Goal: Contribute content

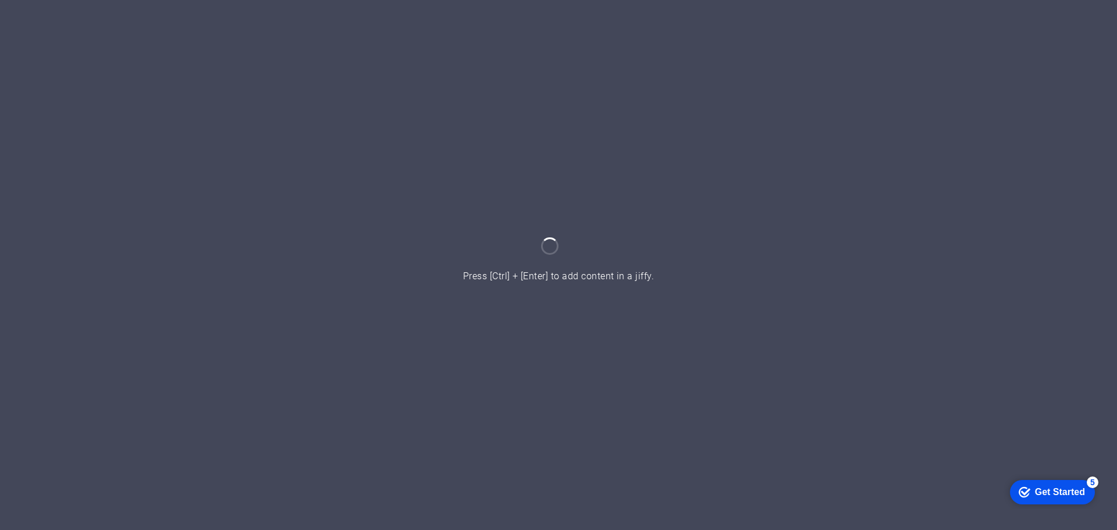
click at [1085, 486] on div "checkmark Get Started 5" at bounding box center [1052, 491] width 85 height 24
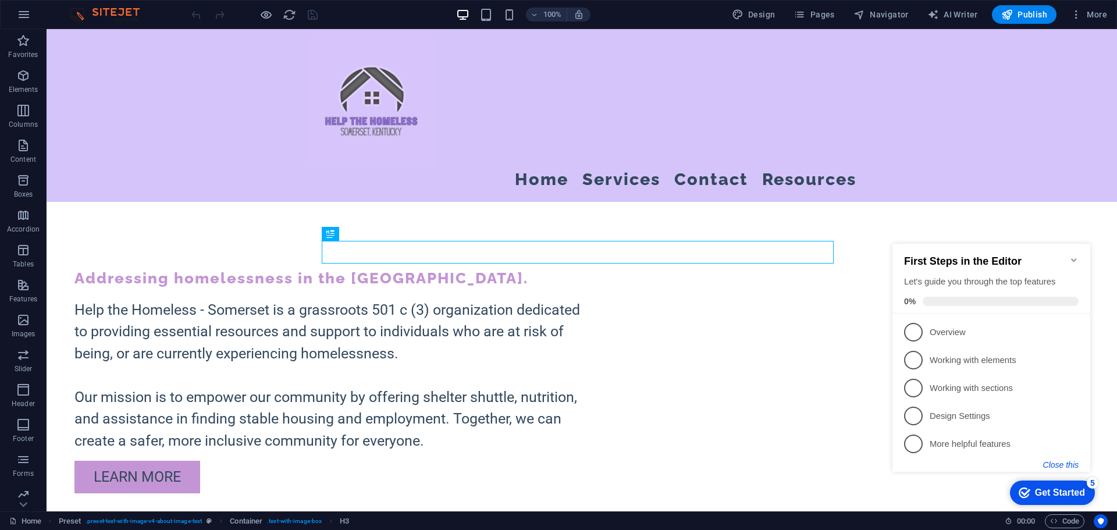
click at [1062, 466] on button "Close this" at bounding box center [1060, 464] width 35 height 9
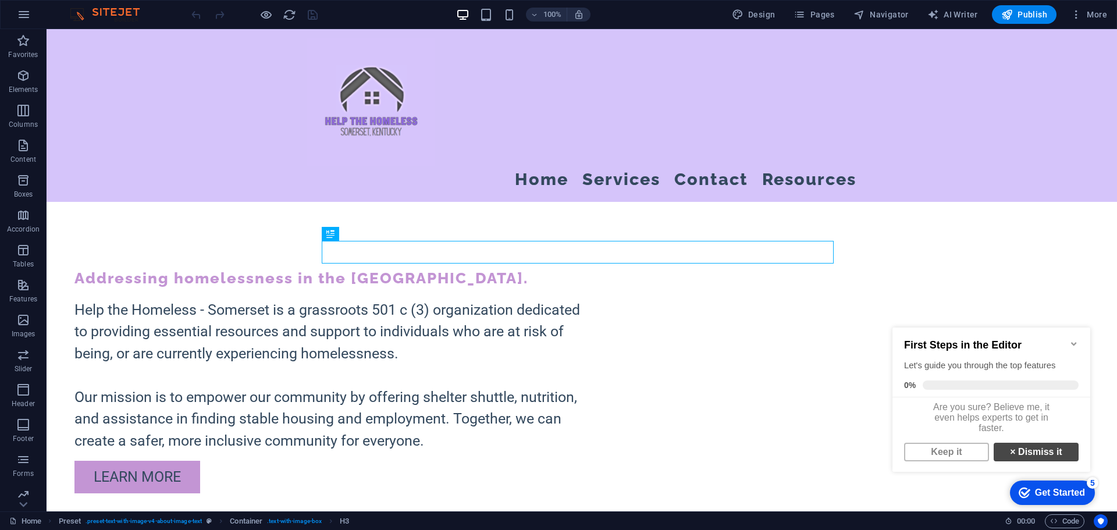
click at [1022, 456] on link "× Dismiss it" at bounding box center [1036, 452] width 85 height 19
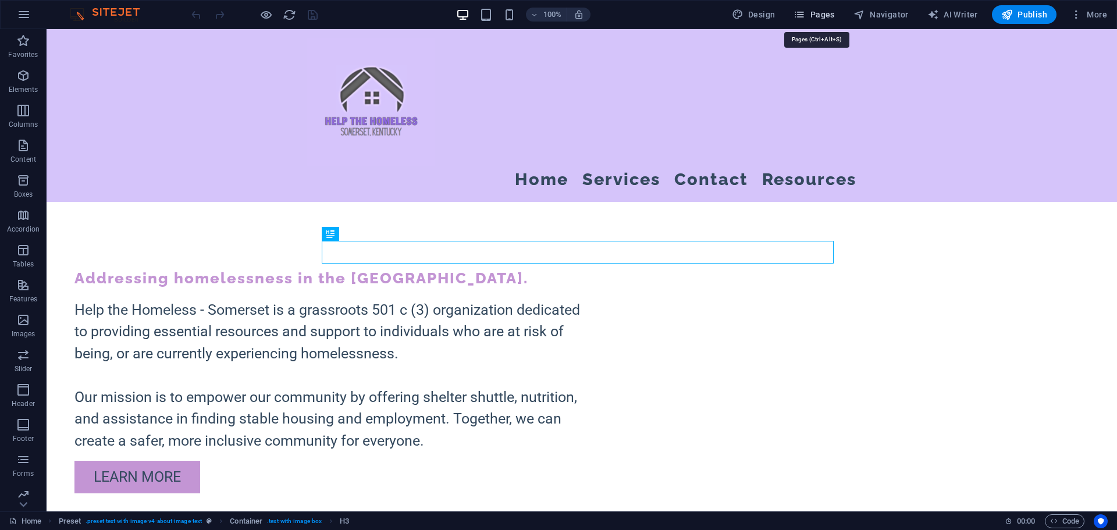
click at [834, 16] on span "Pages" at bounding box center [814, 15] width 41 height 12
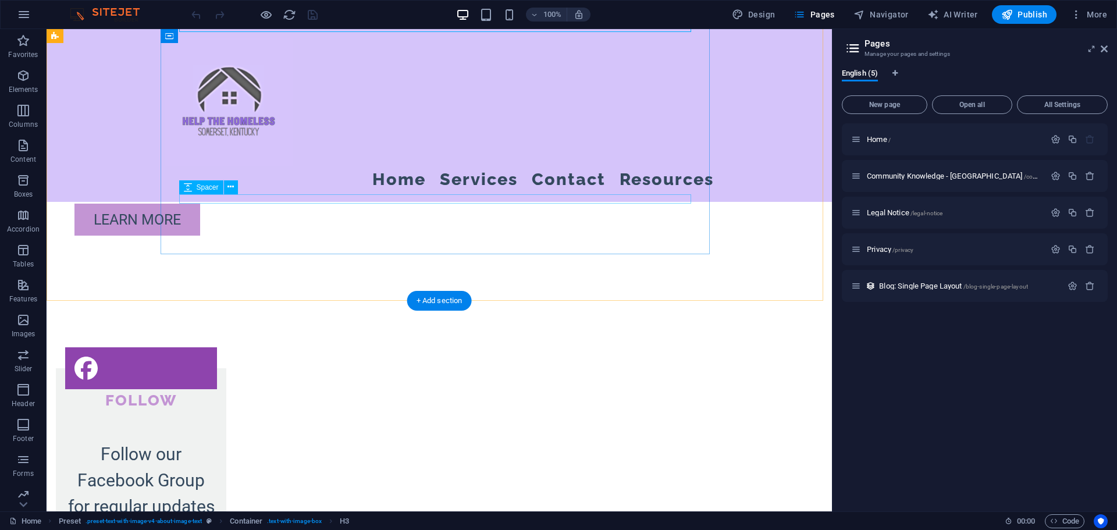
scroll to position [232, 0]
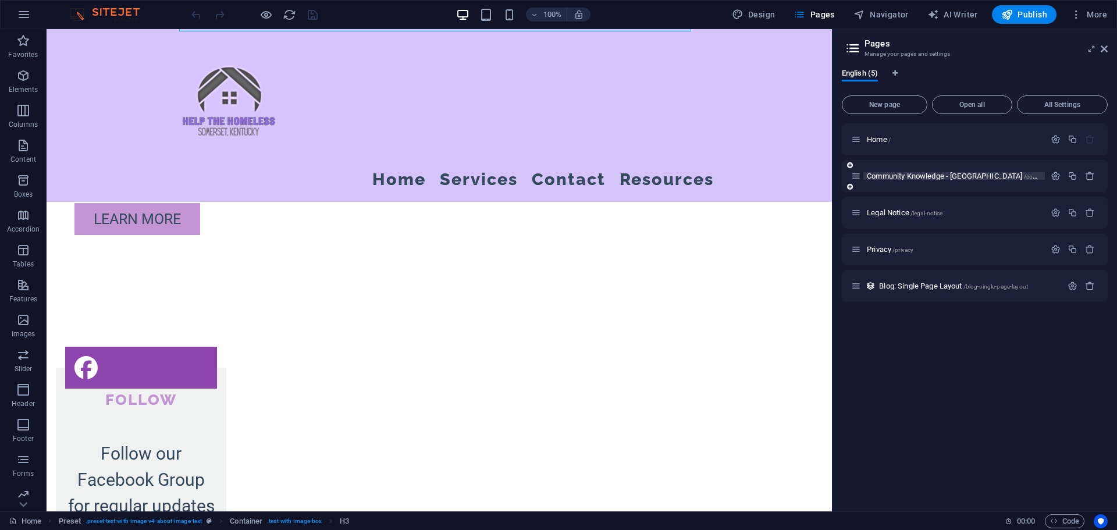
click at [883, 179] on span "Community Knowledge - [GEOGRAPHIC_DATA] /community-knowledge-[GEOGRAPHIC_DATA]-…" at bounding box center [1018, 176] width 303 height 9
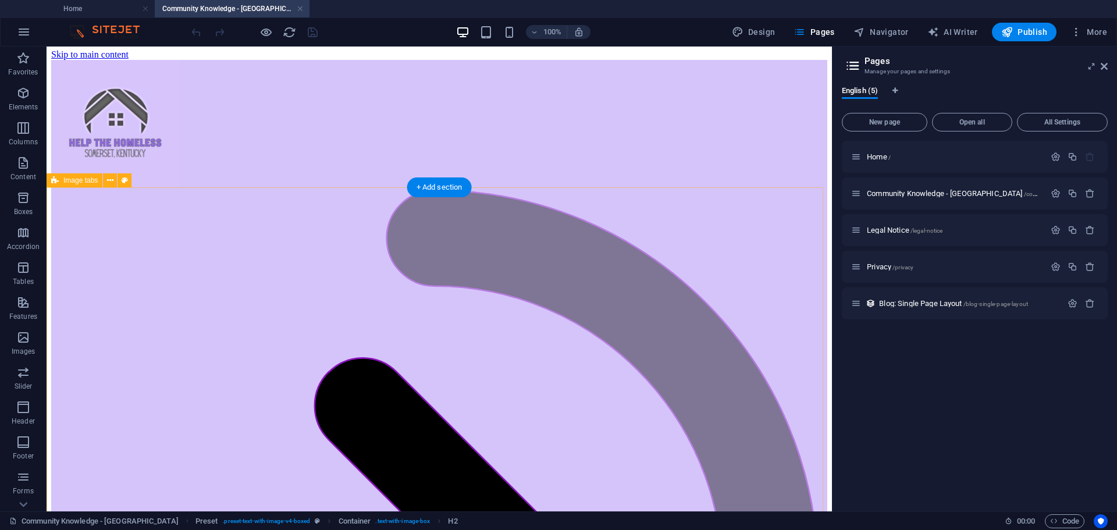
scroll to position [0, 0]
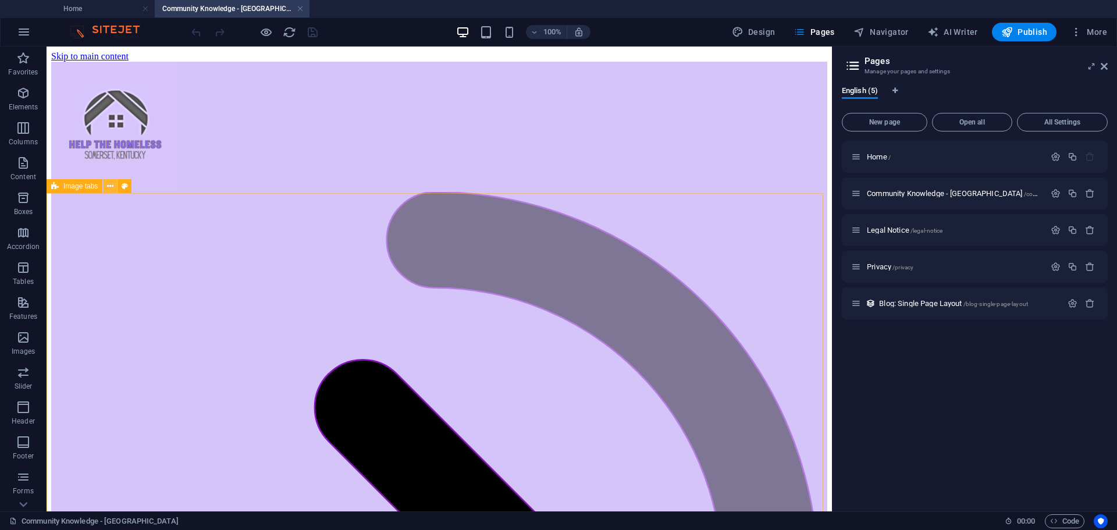
click at [111, 187] on icon at bounding box center [110, 186] width 6 height 12
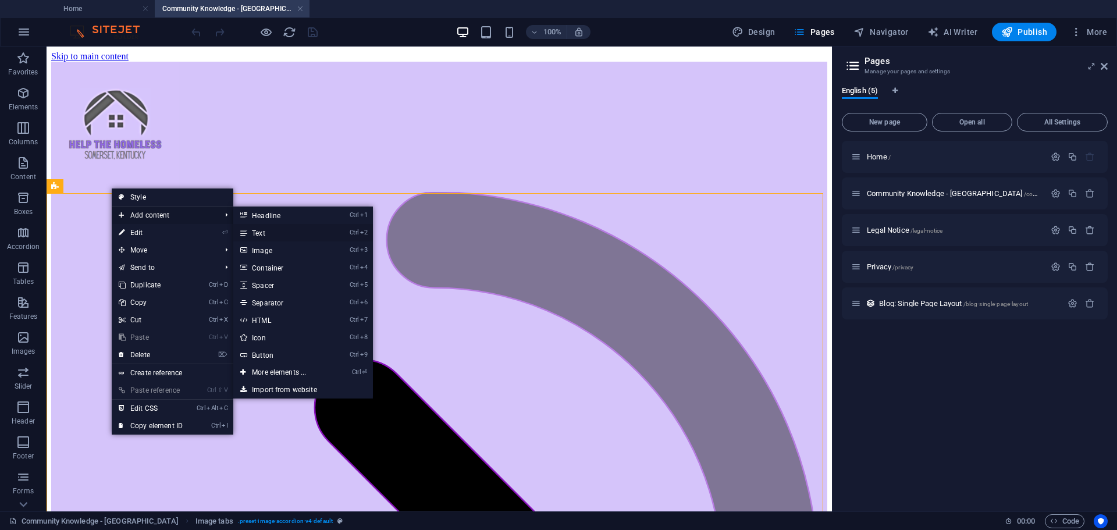
click at [266, 228] on link "Ctrl 2 Text" at bounding box center [281, 232] width 96 height 17
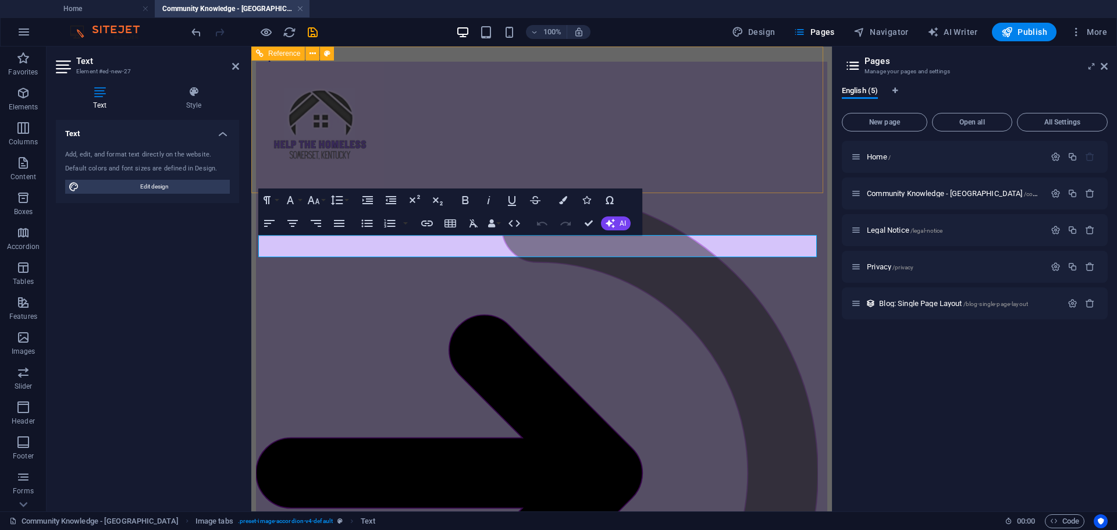
click at [669, 190] on div ".fa-secondary{opacity:.4} MENU Menu Home Services Contact Resources" at bounding box center [541, 455] width 571 height 787
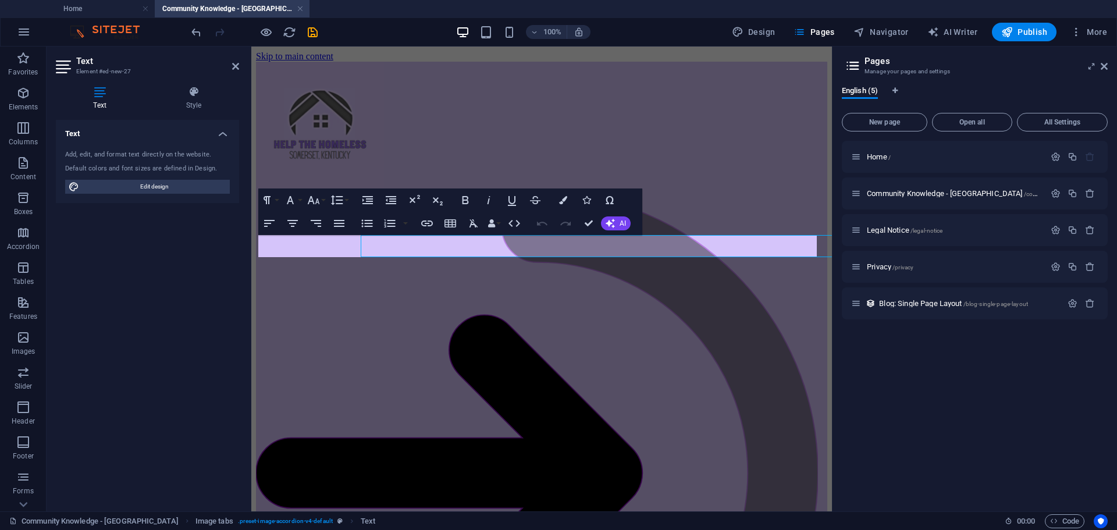
click at [223, 244] on div "Text Add, edit, and format text directly on the website. Default colors and fon…" at bounding box center [147, 311] width 183 height 382
click at [296, 221] on icon "button" at bounding box center [292, 223] width 10 height 7
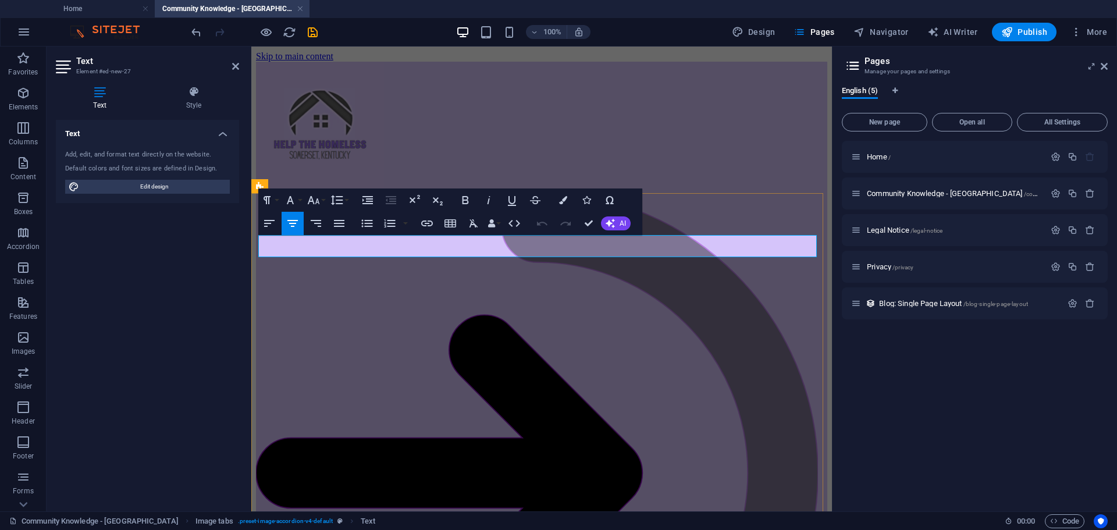
click at [323, 202] on button "Font Size" at bounding box center [316, 200] width 22 height 23
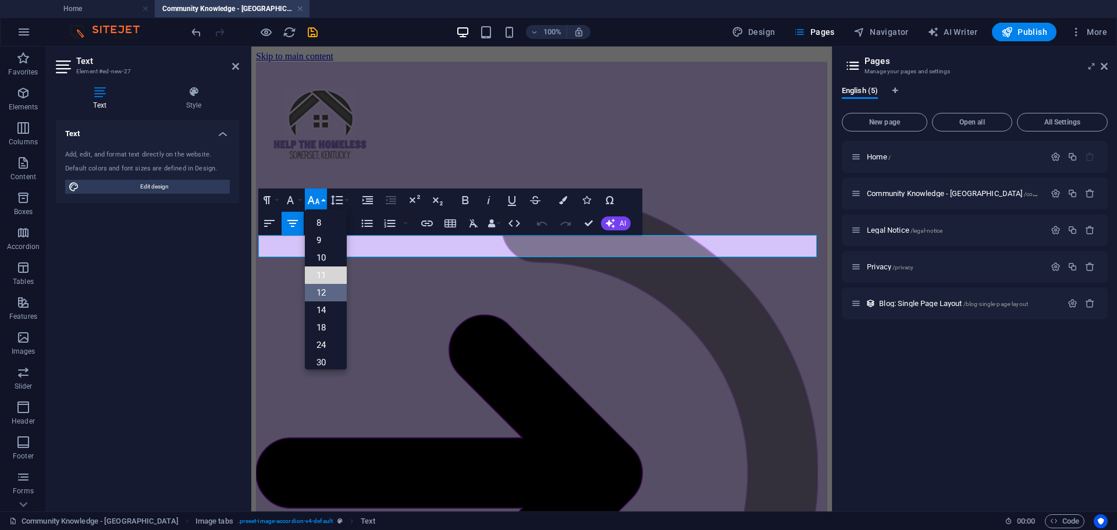
drag, startPoint x: 329, startPoint y: 276, endPoint x: 329, endPoint y: 286, distance: 9.9
click at [329, 286] on ul "8 9 10 11 12 14 18 24 30 36 48 60 72 96" at bounding box center [326, 336] width 42 height 254
click at [327, 286] on link "12" at bounding box center [326, 292] width 42 height 17
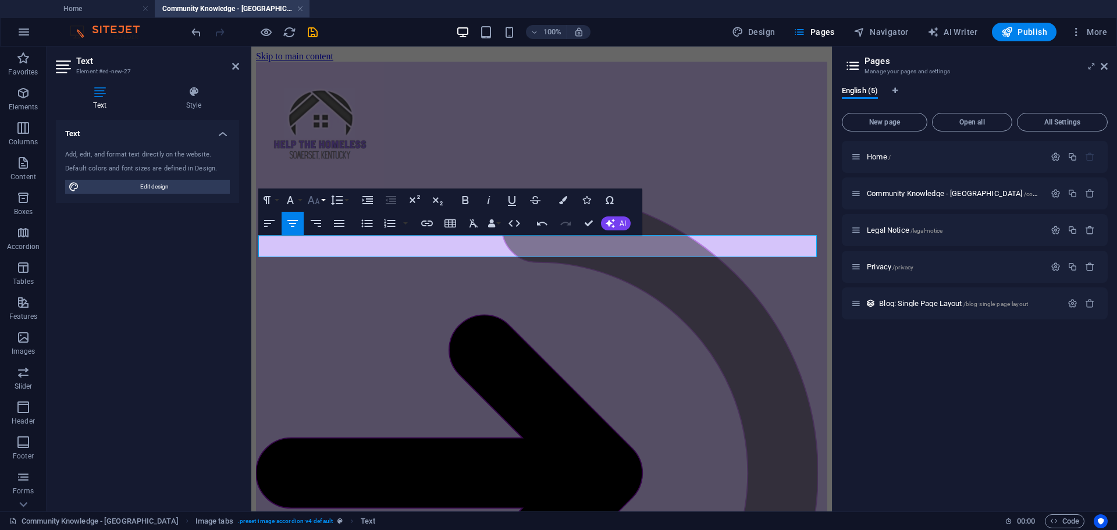
click at [315, 202] on icon "button" at bounding box center [314, 200] width 14 height 14
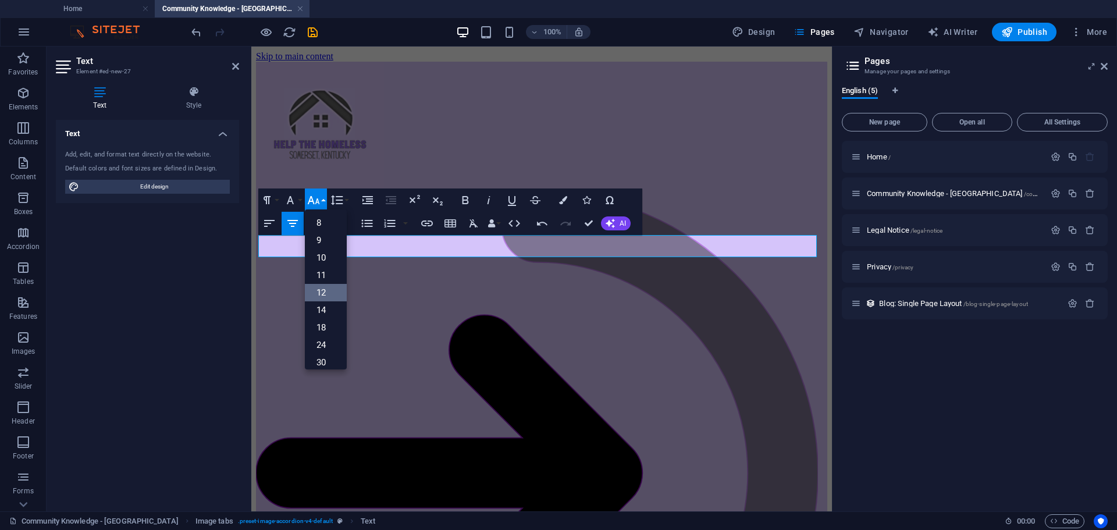
scroll to position [83, 0]
click at [328, 247] on link "18" at bounding box center [326, 244] width 42 height 17
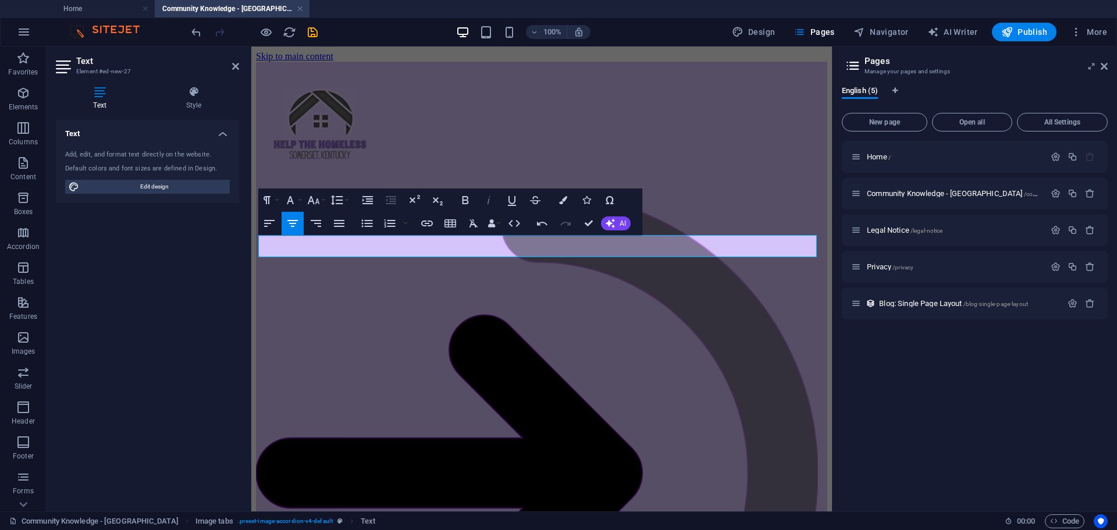
click at [489, 204] on icon "button" at bounding box center [489, 200] width 14 height 14
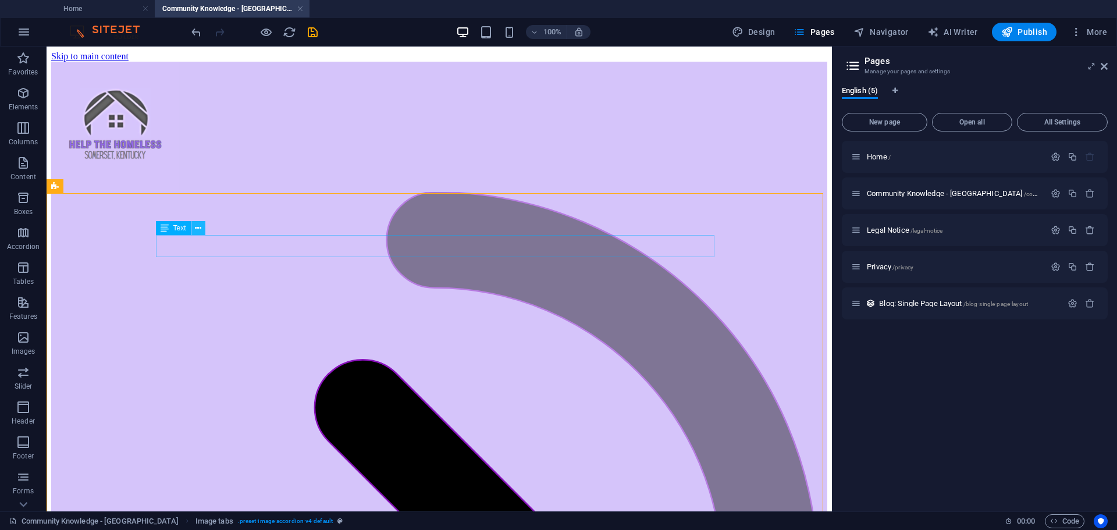
click at [201, 229] on icon at bounding box center [198, 228] width 6 height 12
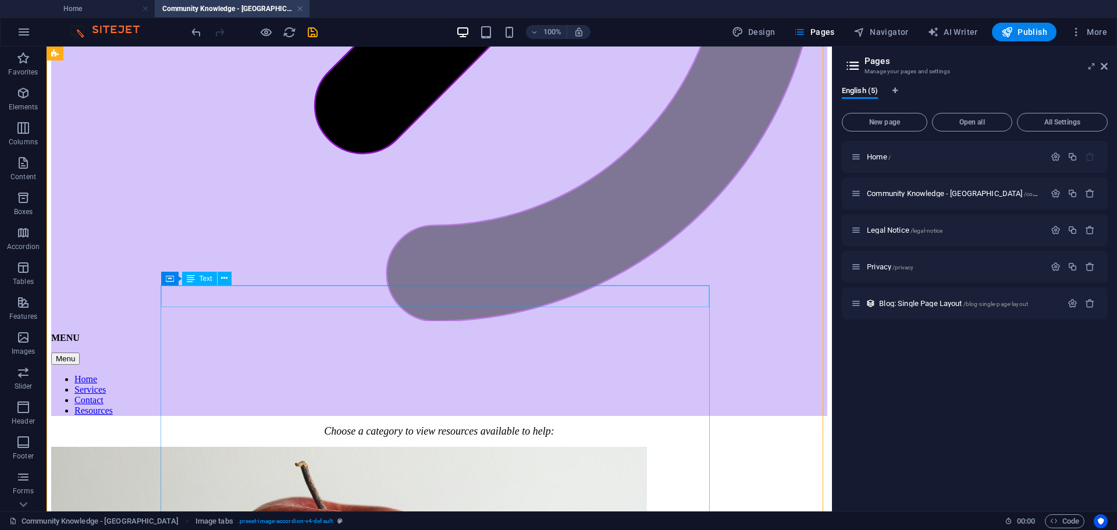
scroll to position [639, 0]
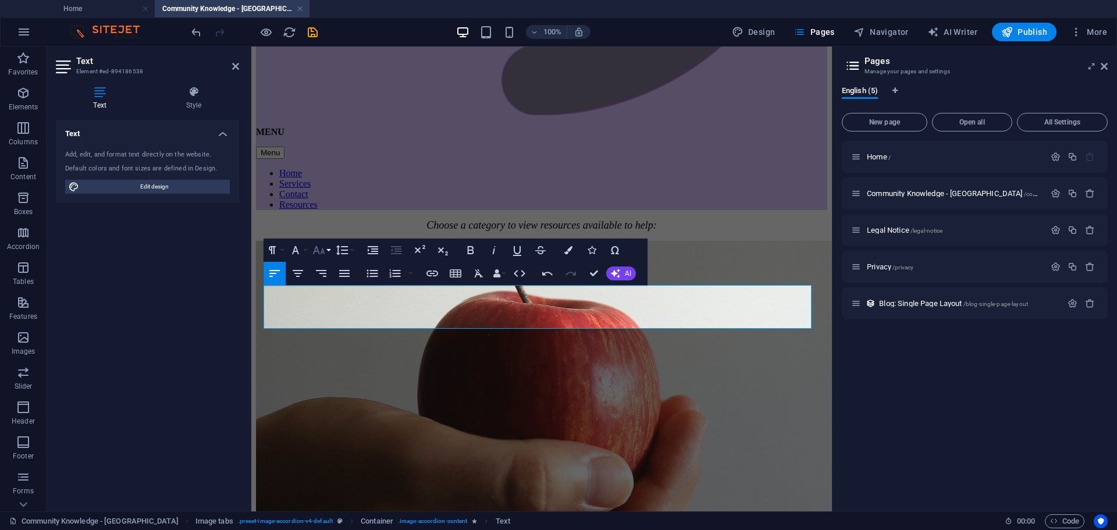
click at [318, 251] on icon "button" at bounding box center [318, 250] width 12 height 8
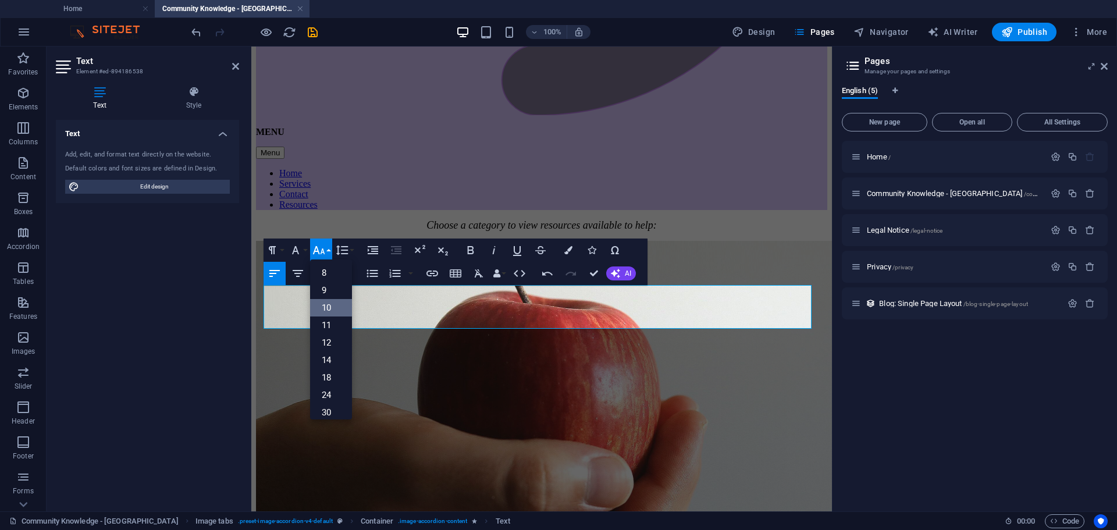
click at [334, 301] on link "10" at bounding box center [331, 307] width 42 height 17
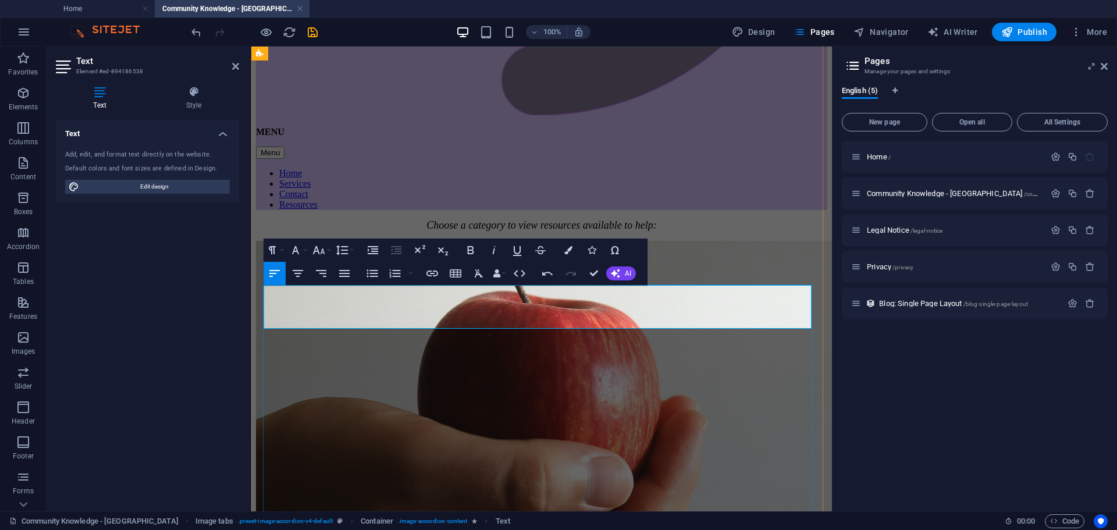
click at [325, 254] on icon "button" at bounding box center [319, 250] width 14 height 14
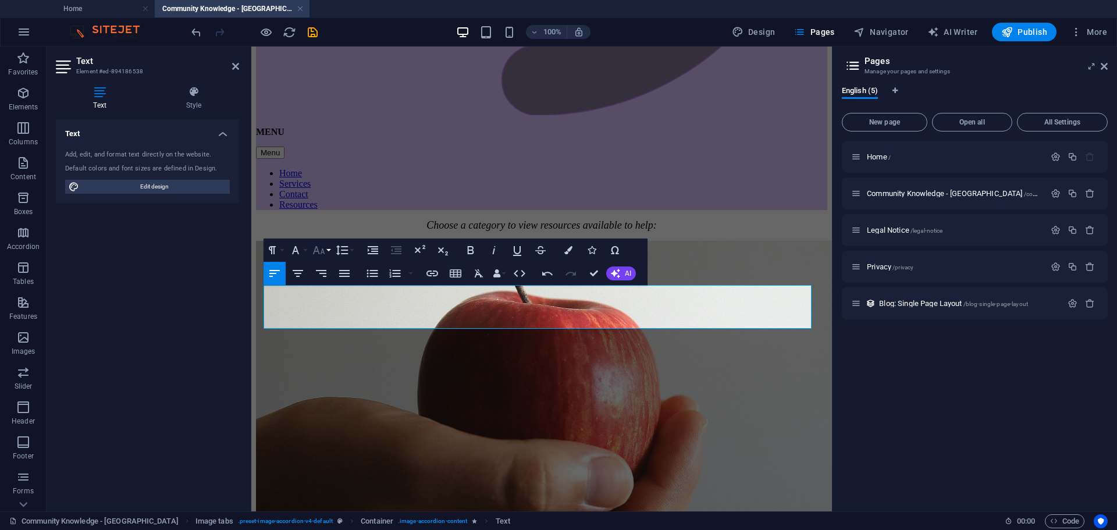
scroll to position [48, 0]
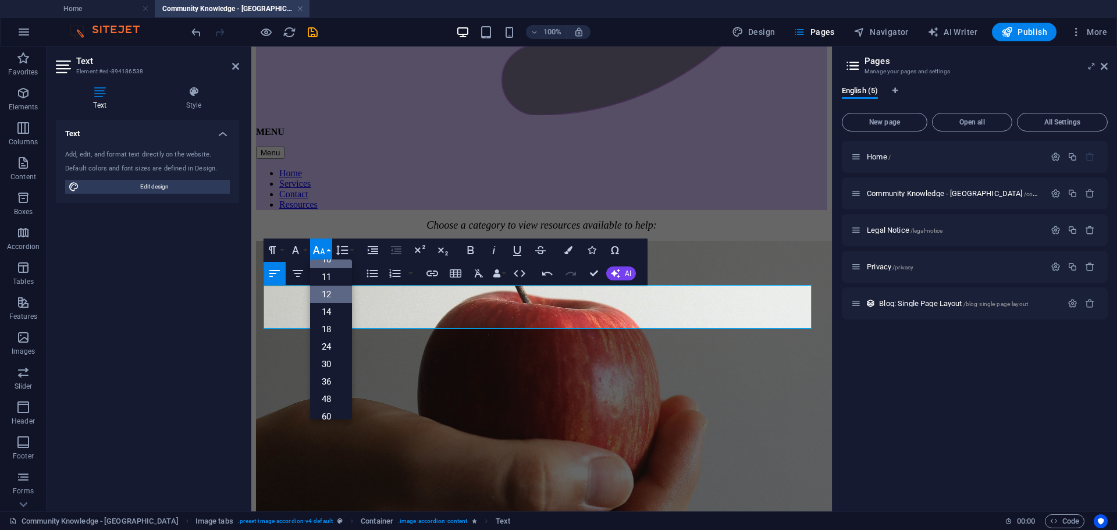
drag, startPoint x: 335, startPoint y: 294, endPoint x: 80, endPoint y: 253, distance: 258.8
click at [335, 294] on link "12" at bounding box center [331, 294] width 42 height 17
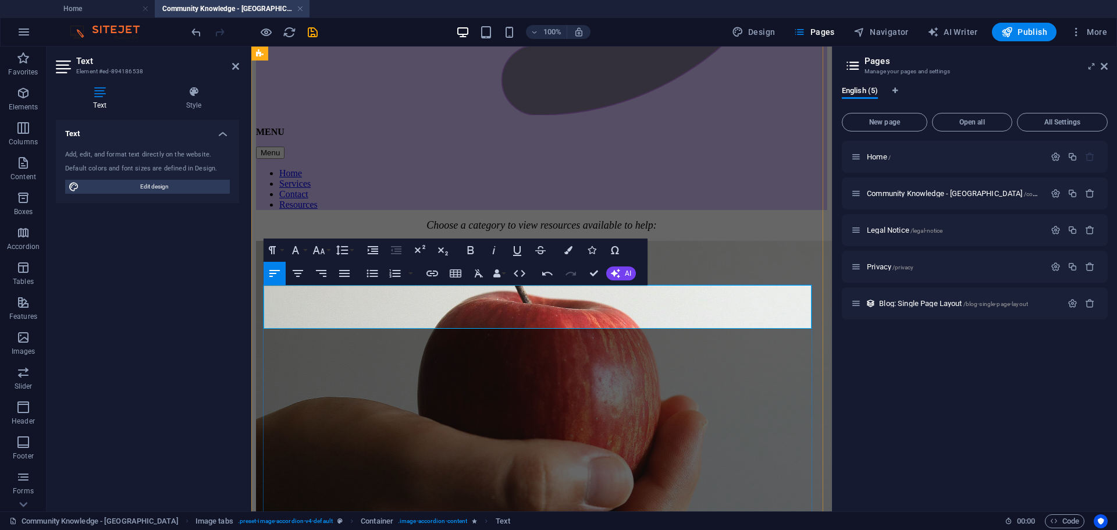
drag, startPoint x: 651, startPoint y: 322, endPoint x: 242, endPoint y: 322, distance: 409.1
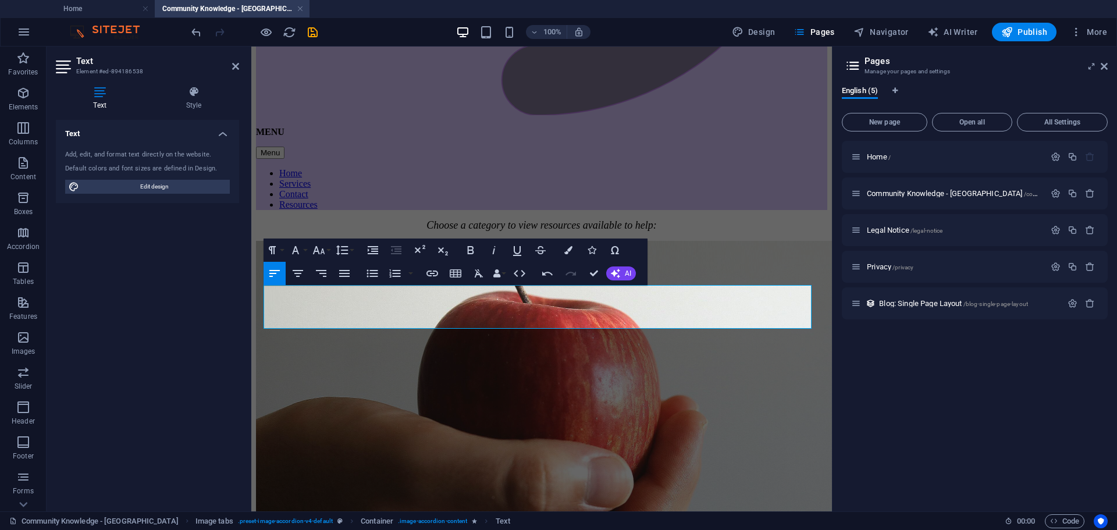
copy span "If you are in [GEOGRAPHIC_DATA][US_STATE] , and need transport to a regional sh…"
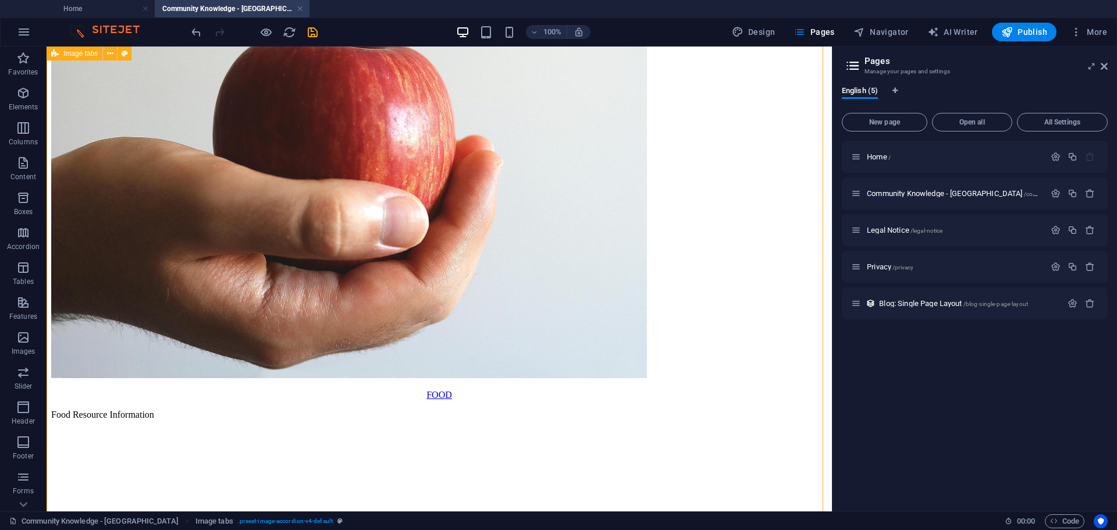
scroll to position [1104, 0]
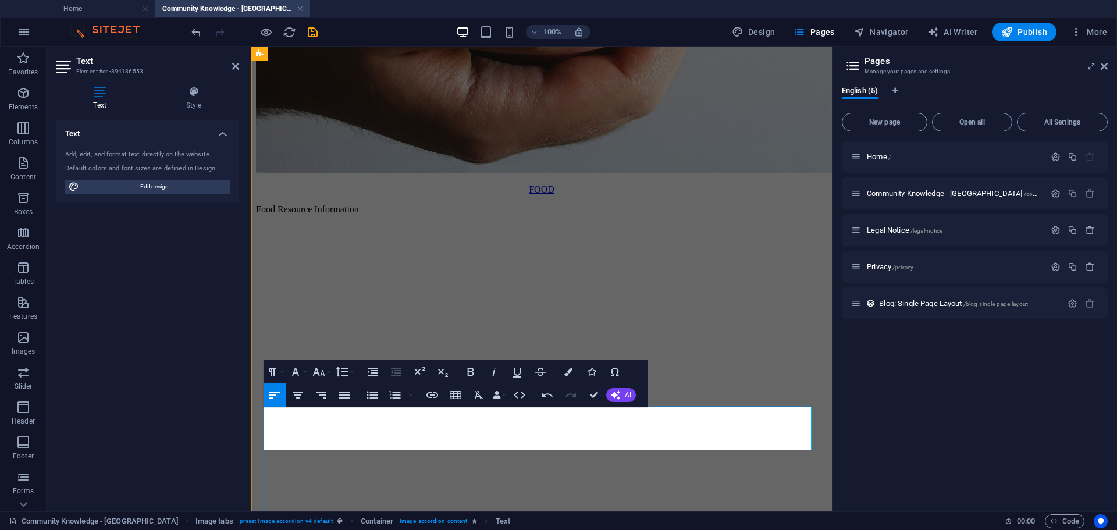
drag, startPoint x: 480, startPoint y: 442, endPoint x: 501, endPoint y: 438, distance: 21.2
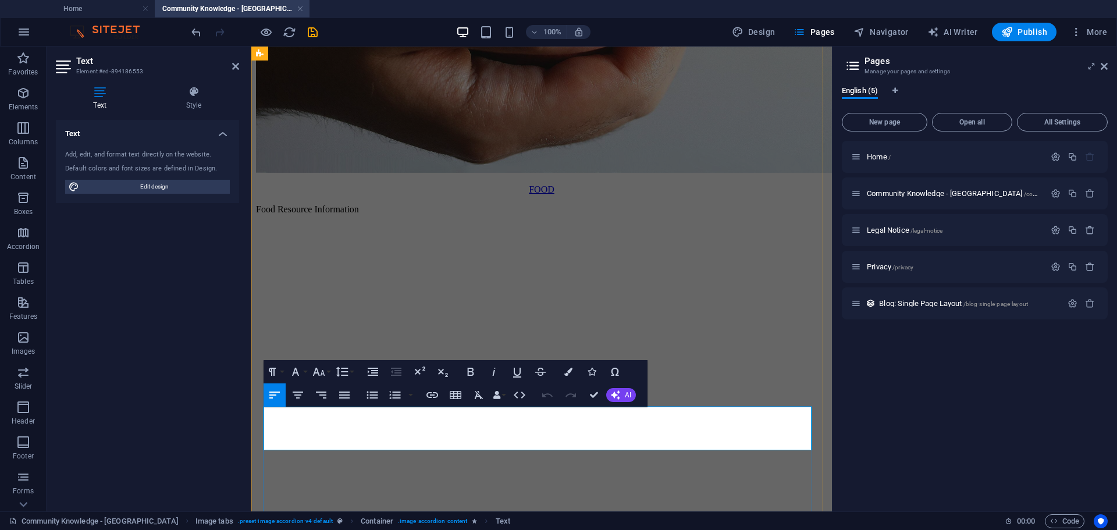
drag, startPoint x: 530, startPoint y: 439, endPoint x: 563, endPoint y: 440, distance: 33.2
click at [433, 396] on icon "button" at bounding box center [432, 395] width 14 height 14
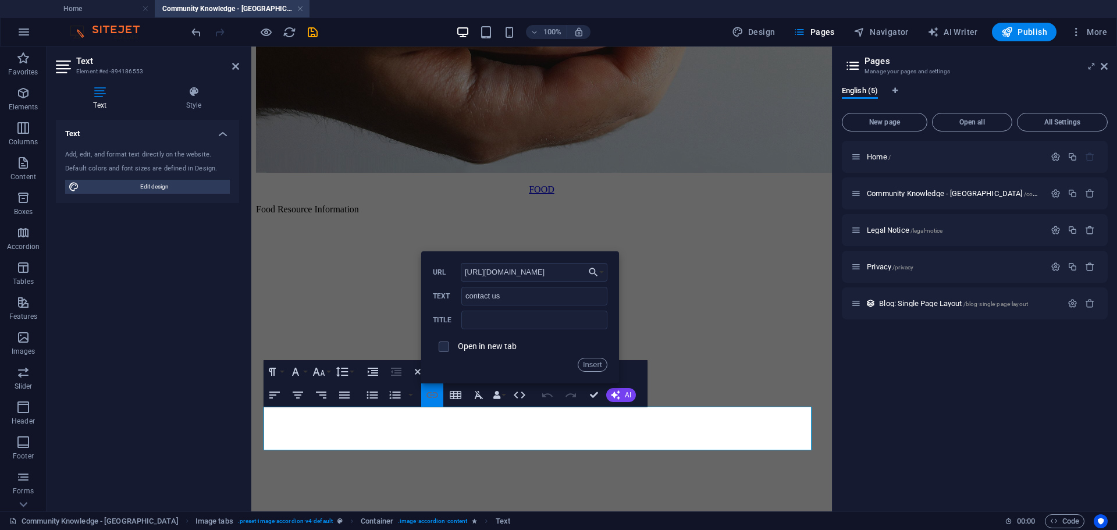
scroll to position [0, 73]
type input "[URL][DOMAIN_NAME]"
click at [496, 342] on label "Open in new tab" at bounding box center [487, 346] width 59 height 9
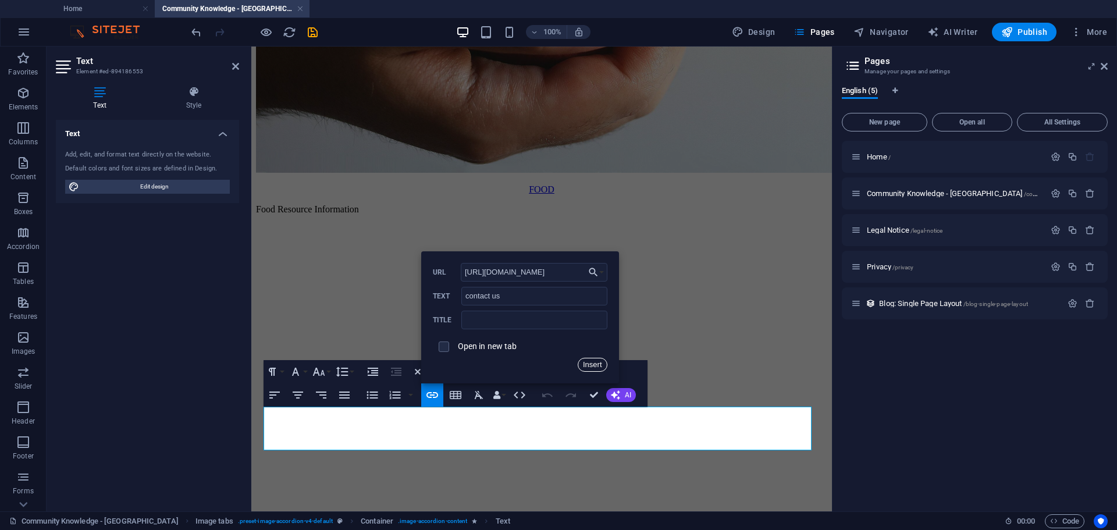
click at [593, 362] on button "Insert" at bounding box center [593, 365] width 30 height 14
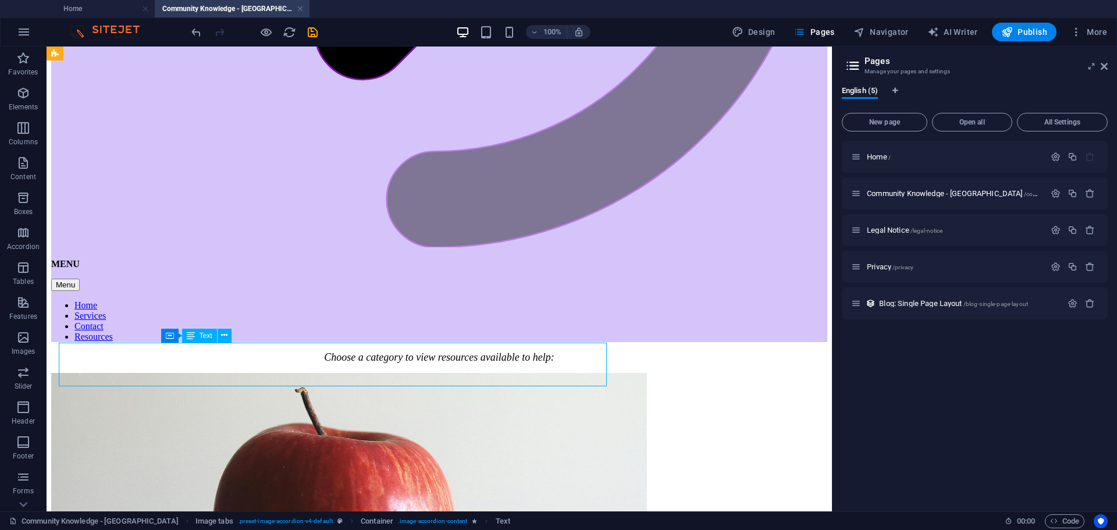
scroll to position [667, 0]
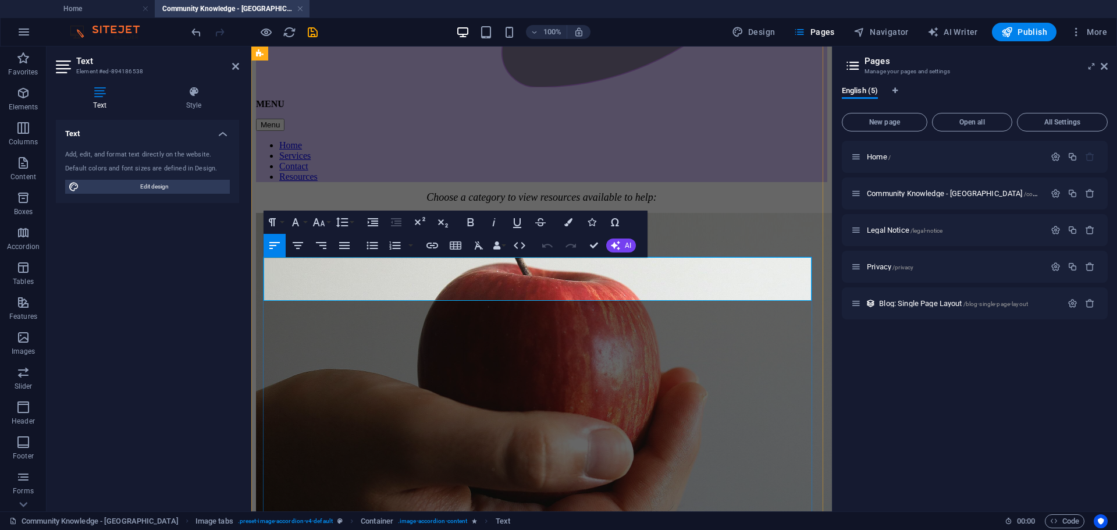
drag, startPoint x: 506, startPoint y: 290, endPoint x: 536, endPoint y: 290, distance: 30.3
click at [436, 248] on icon "button" at bounding box center [432, 246] width 14 height 14
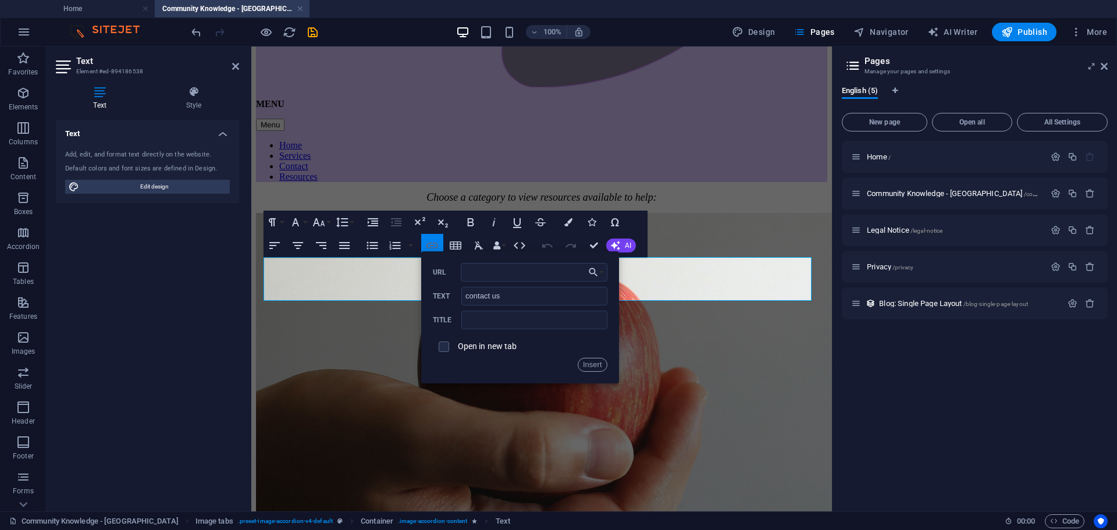
type input "[URL][DOMAIN_NAME]"
click at [597, 367] on button "Insert" at bounding box center [593, 365] width 30 height 14
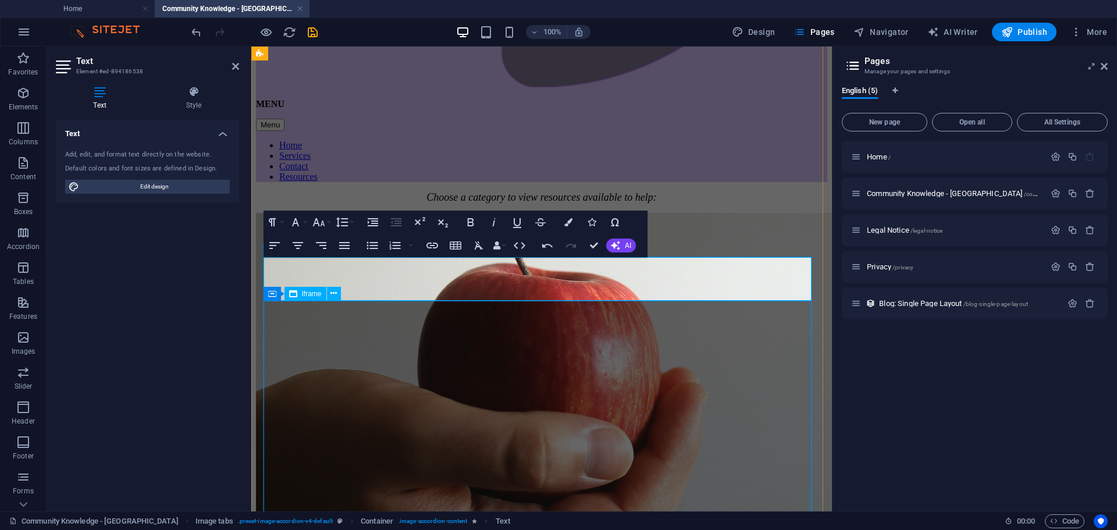
scroll to position [0, 0]
click at [471, 219] on icon "button" at bounding box center [470, 222] width 6 height 8
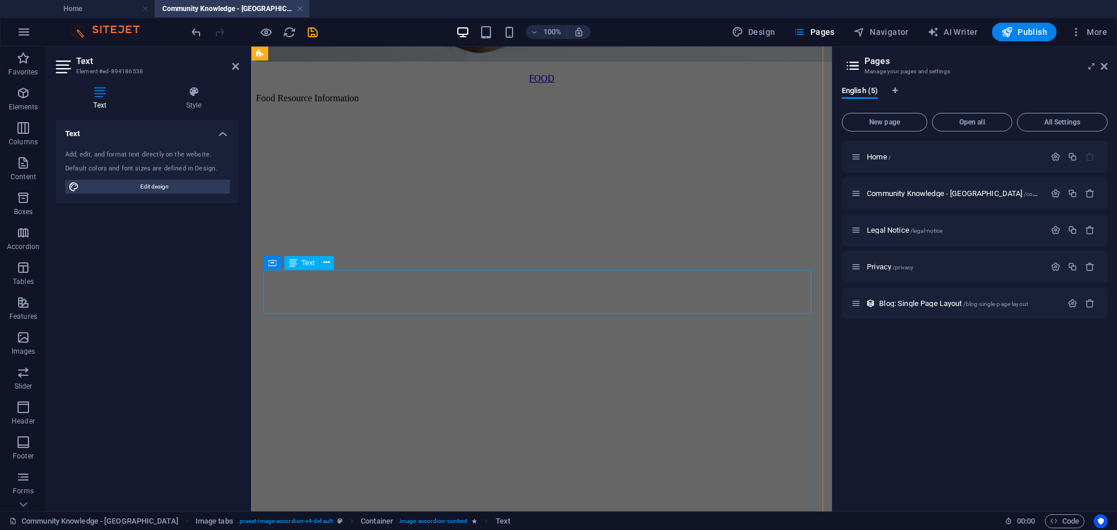
scroll to position [1248, 0]
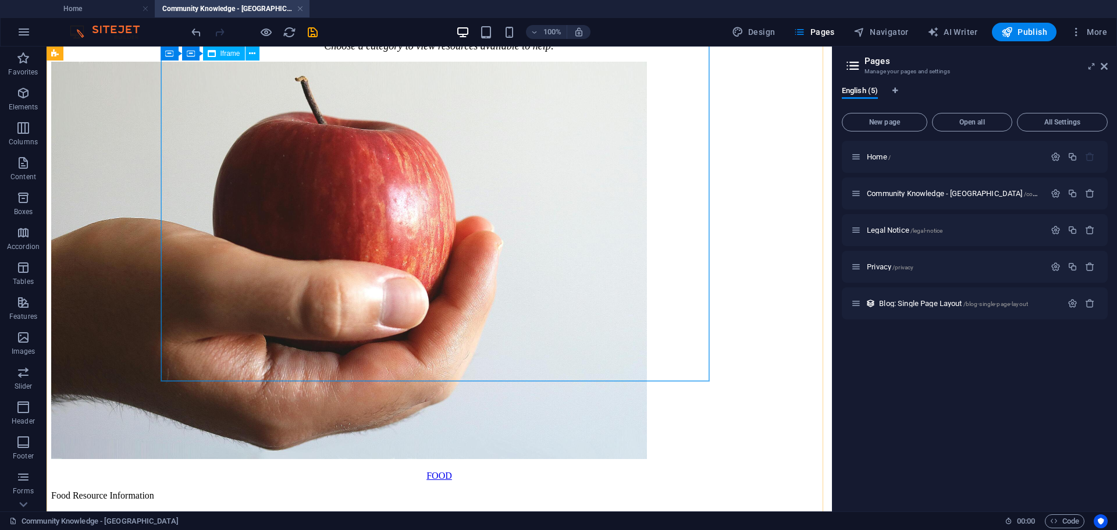
scroll to position [1022, 0]
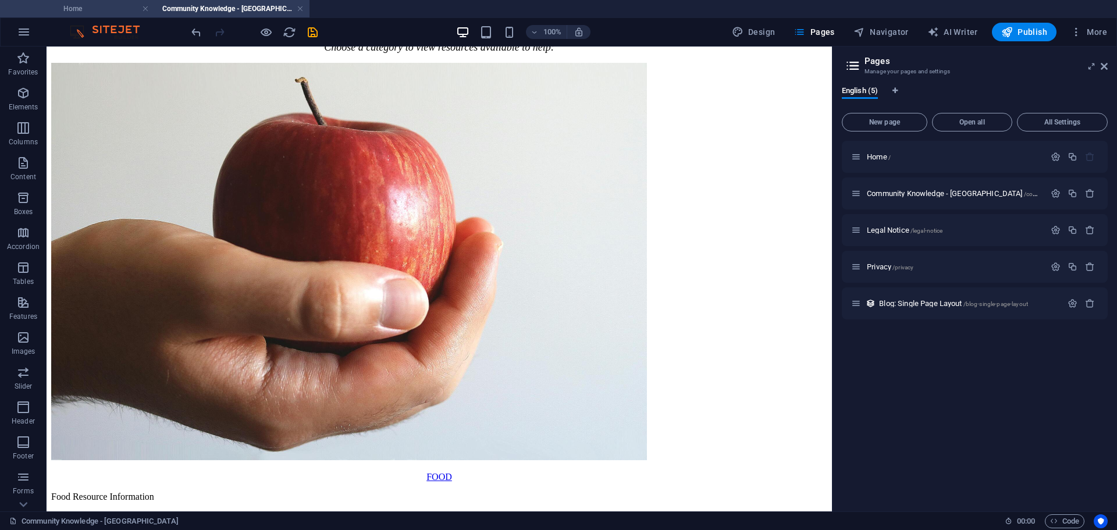
click at [95, 8] on h4 "Home" at bounding box center [77, 8] width 155 height 13
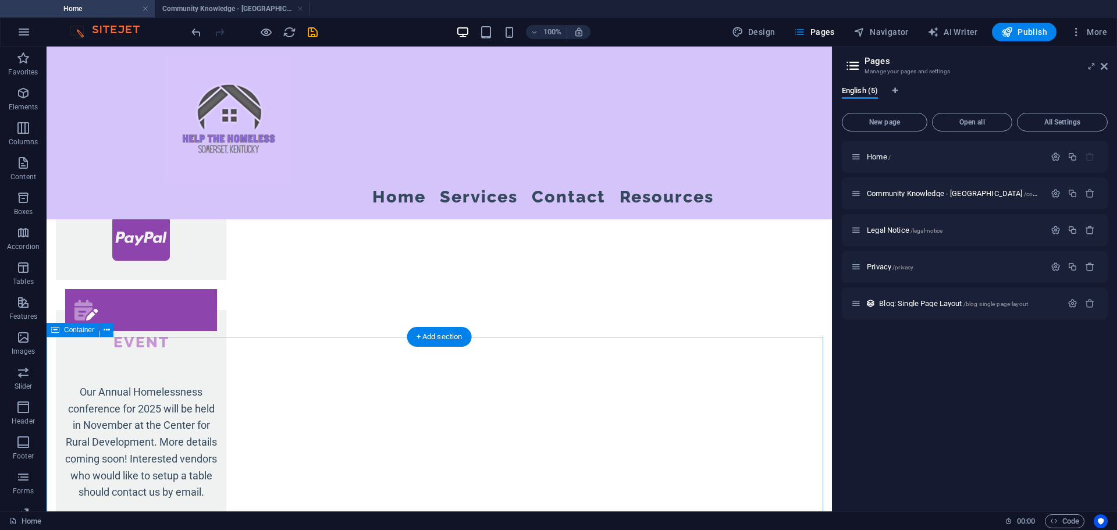
scroll to position [931, 0]
click at [204, 423] on icon at bounding box center [203, 425] width 6 height 12
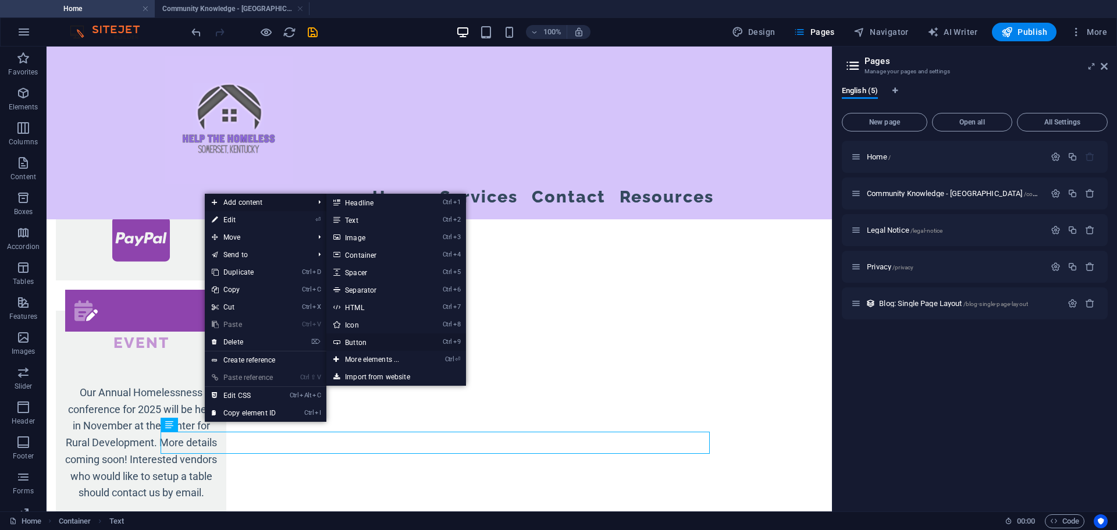
click at [363, 342] on link "Ctrl 9 Button" at bounding box center [374, 341] width 96 height 17
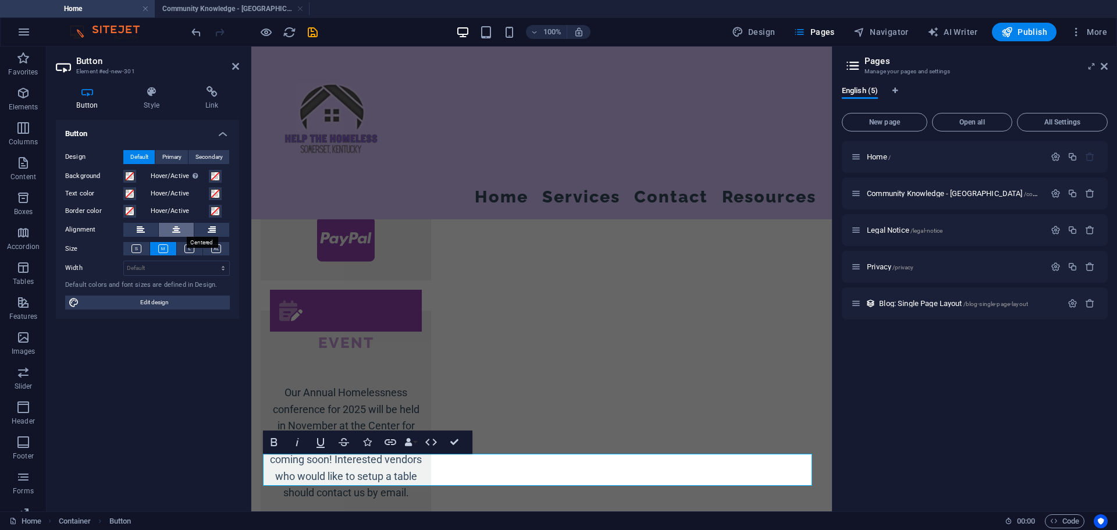
click at [179, 223] on icon at bounding box center [176, 230] width 8 height 14
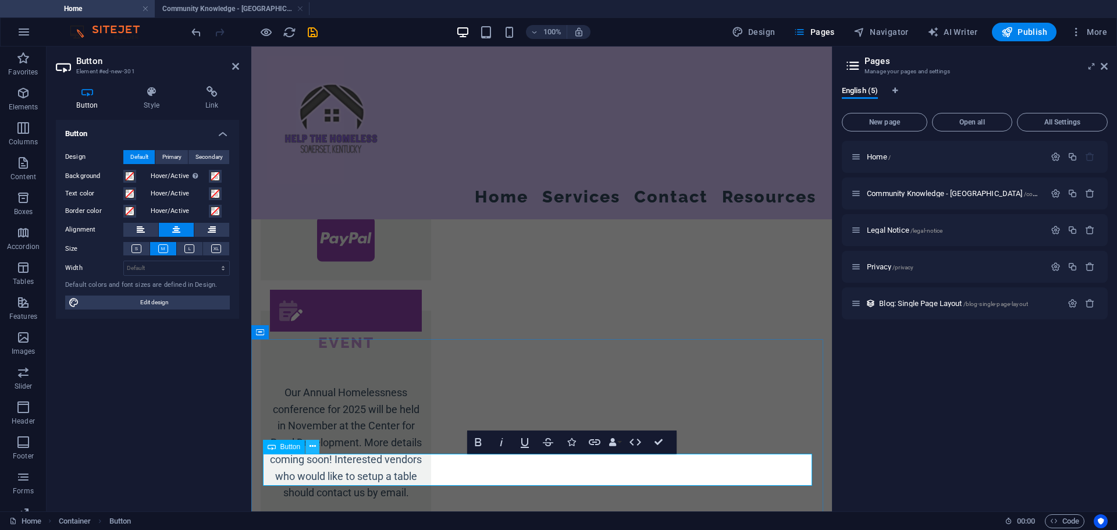
click at [315, 448] on icon at bounding box center [313, 446] width 6 height 12
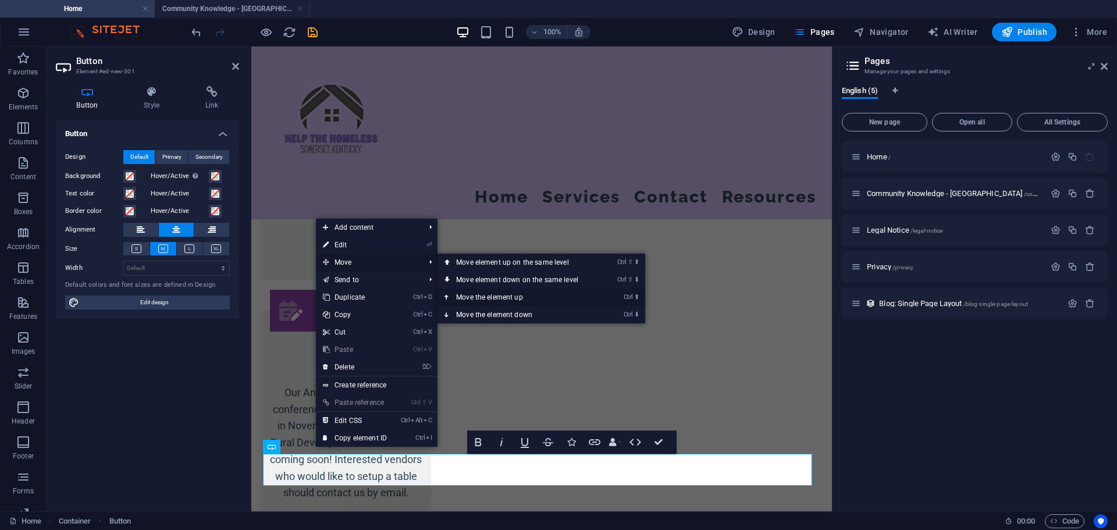
click at [489, 300] on link "Ctrl ⬆ Move the element up" at bounding box center [520, 297] width 164 height 17
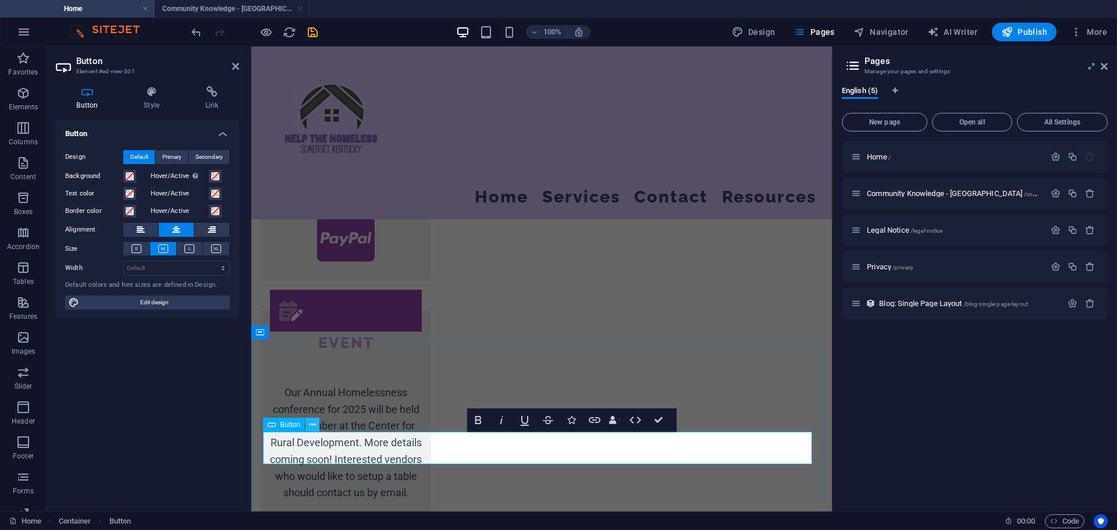
click at [313, 425] on icon at bounding box center [313, 425] width 6 height 12
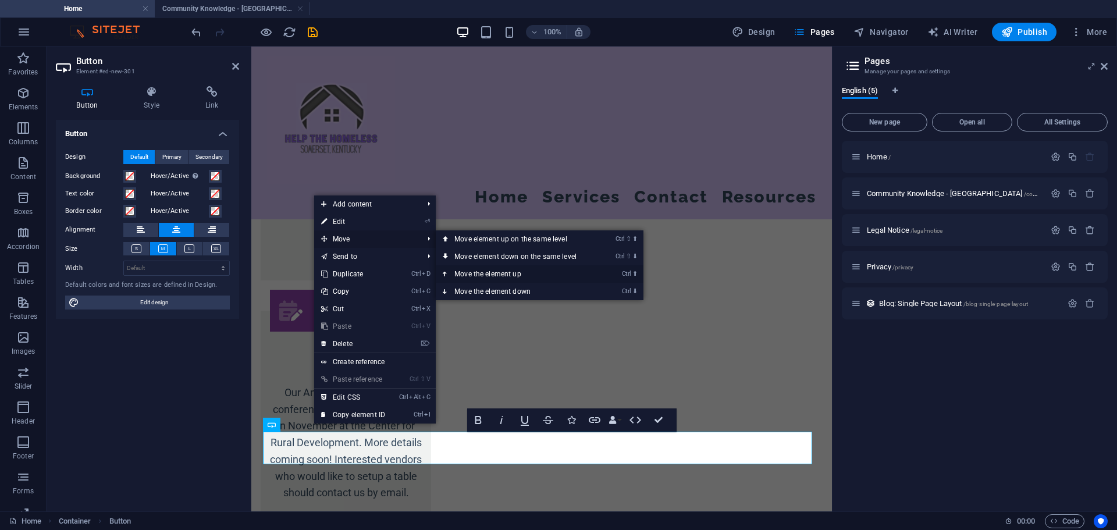
click at [468, 271] on link "Ctrl ⬆ Move the element up" at bounding box center [518, 273] width 164 height 17
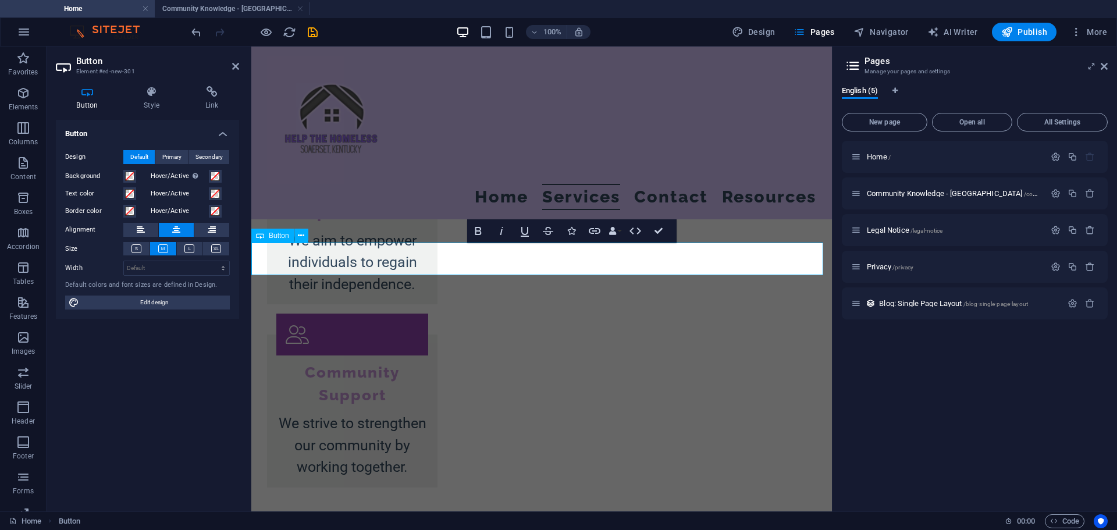
scroll to position [1650, 0]
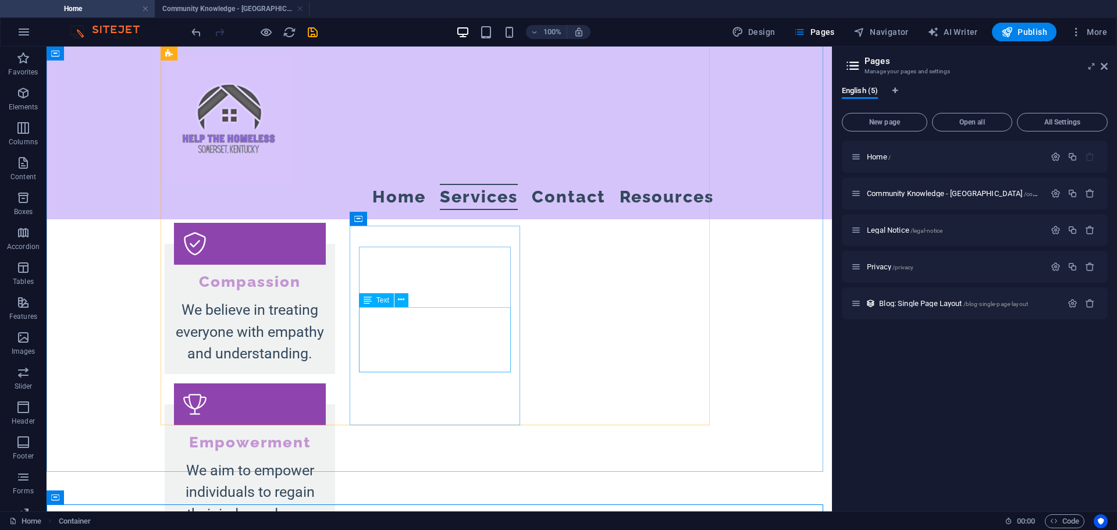
scroll to position [1418, 0]
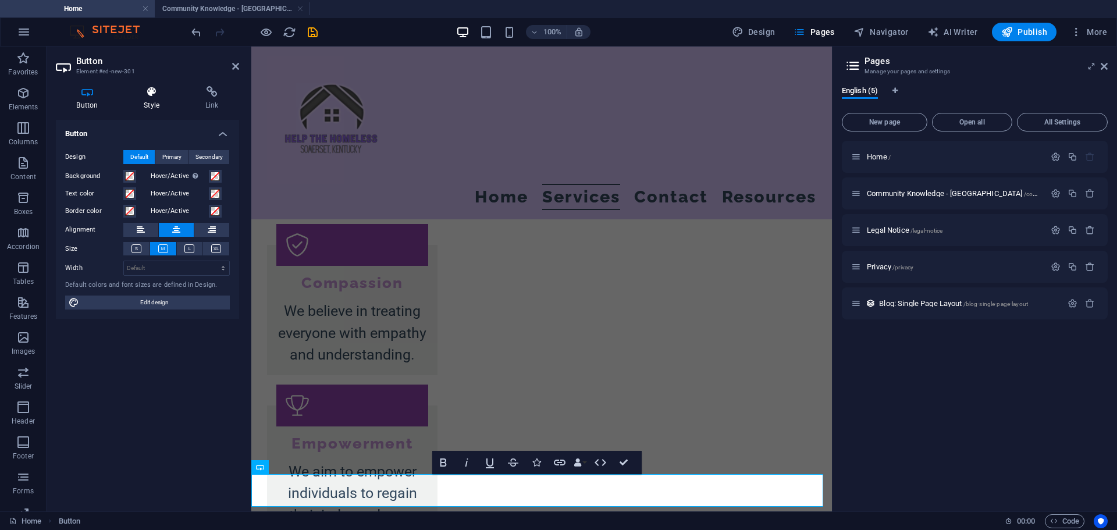
click at [148, 95] on icon at bounding box center [151, 92] width 57 height 12
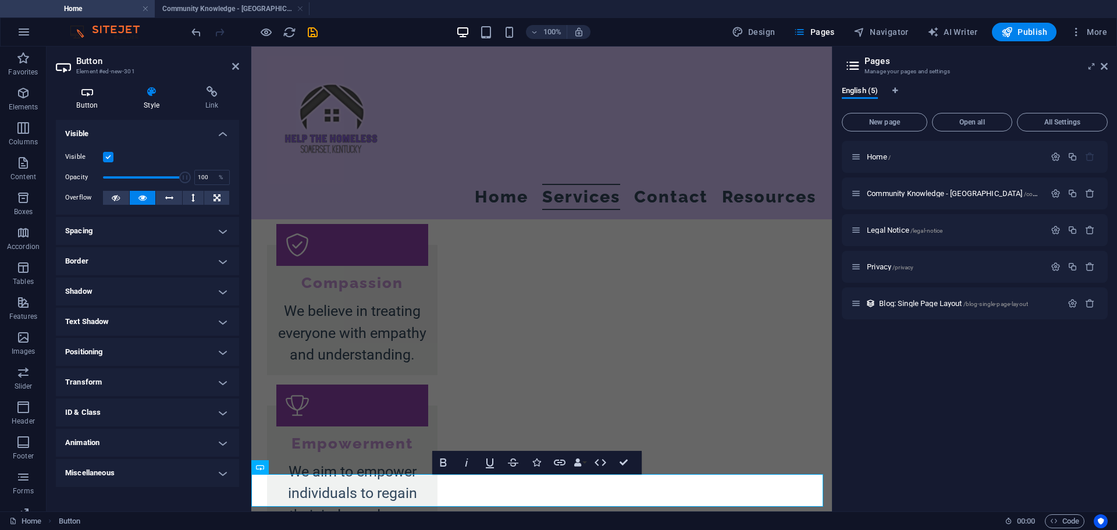
click at [100, 97] on icon at bounding box center [87, 92] width 63 height 12
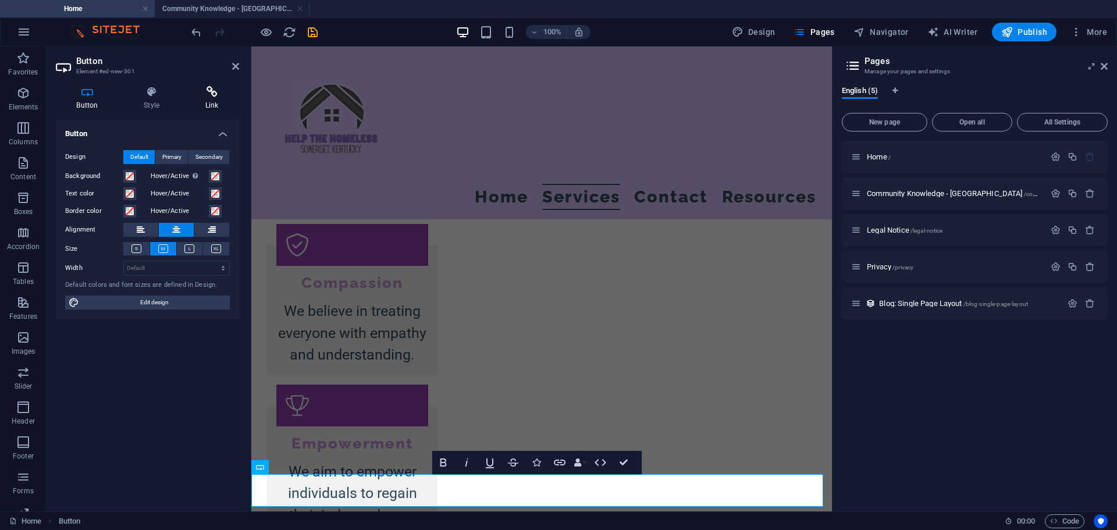
click at [209, 102] on h4 "Link" at bounding box center [211, 98] width 55 height 24
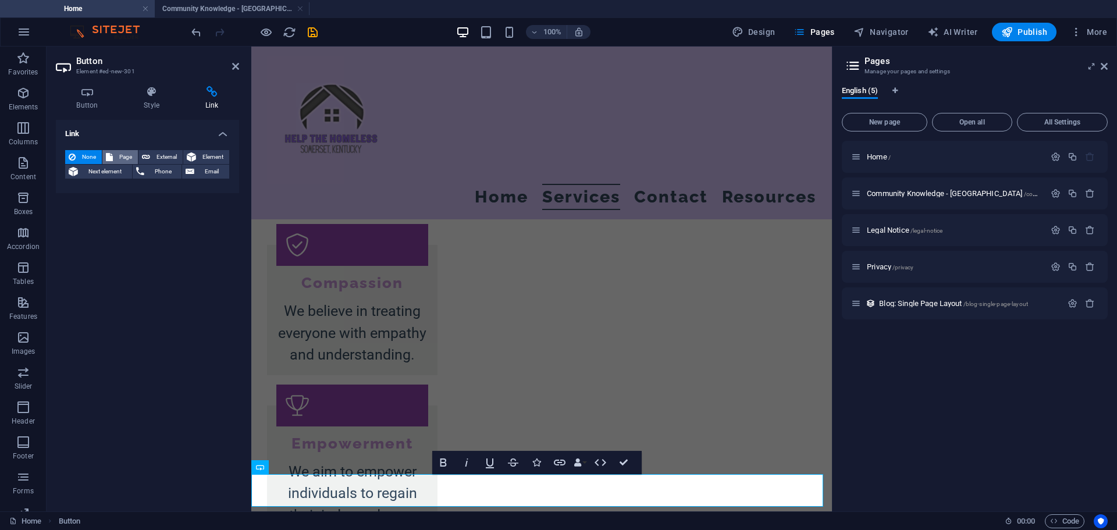
click at [127, 157] on span "Page" at bounding box center [125, 157] width 18 height 14
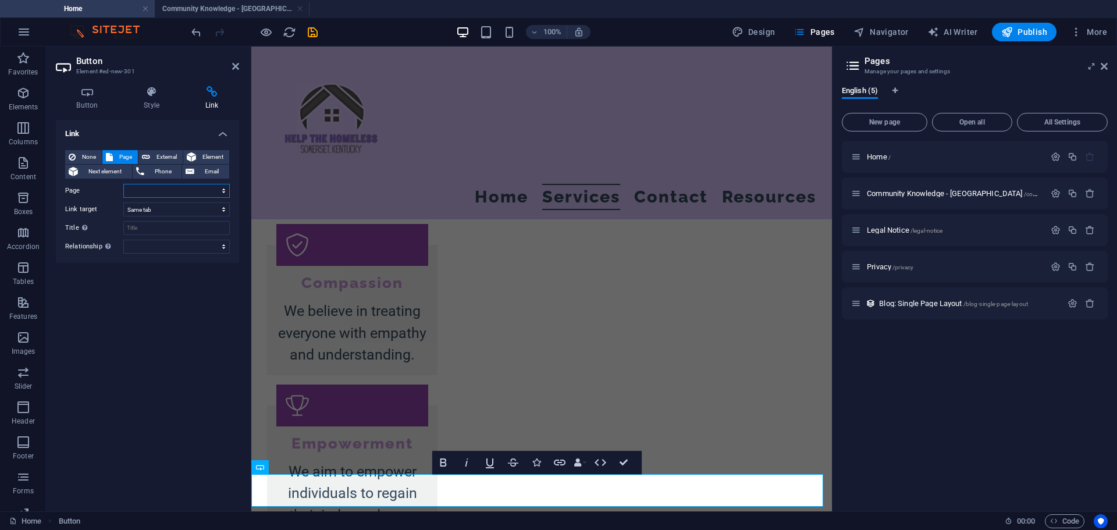
click at [171, 189] on select "Home Community Knowledge - [GEOGRAPHIC_DATA] Legal Notice Privacy" at bounding box center [176, 191] width 106 height 14
select select "1"
click at [123, 184] on select "Home Community Knowledge - [GEOGRAPHIC_DATA] Legal Notice Privacy" at bounding box center [176, 191] width 106 height 14
click at [442, 457] on icon "button" at bounding box center [443, 463] width 14 height 14
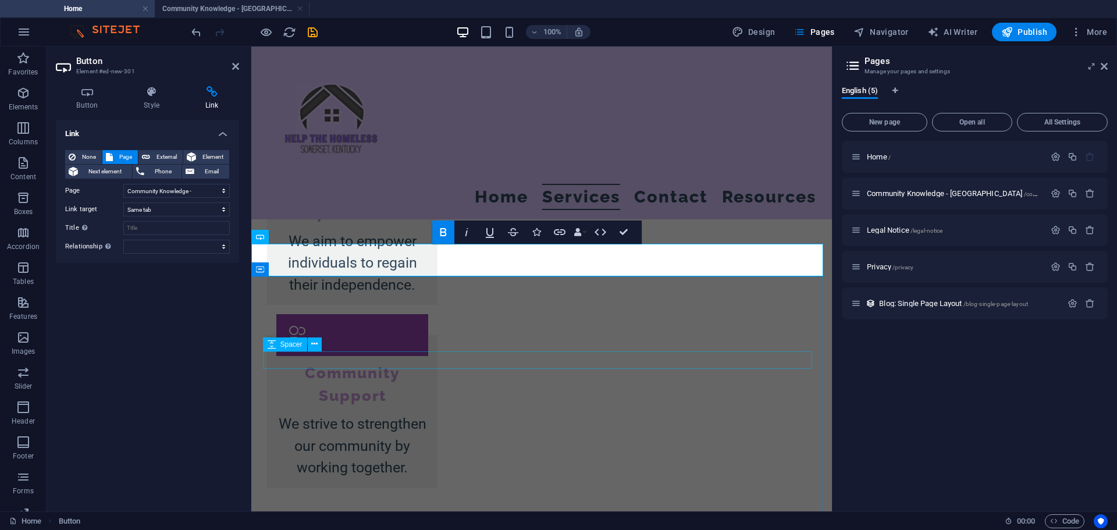
scroll to position [1650, 0]
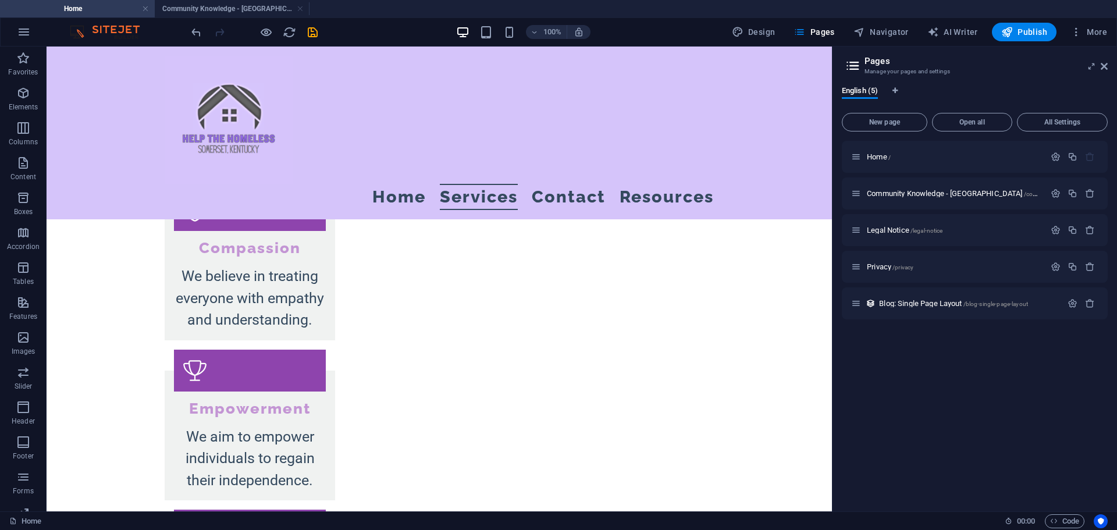
scroll to position [1454, 0]
click at [1040, 31] on span "Publish" at bounding box center [1024, 32] width 46 height 12
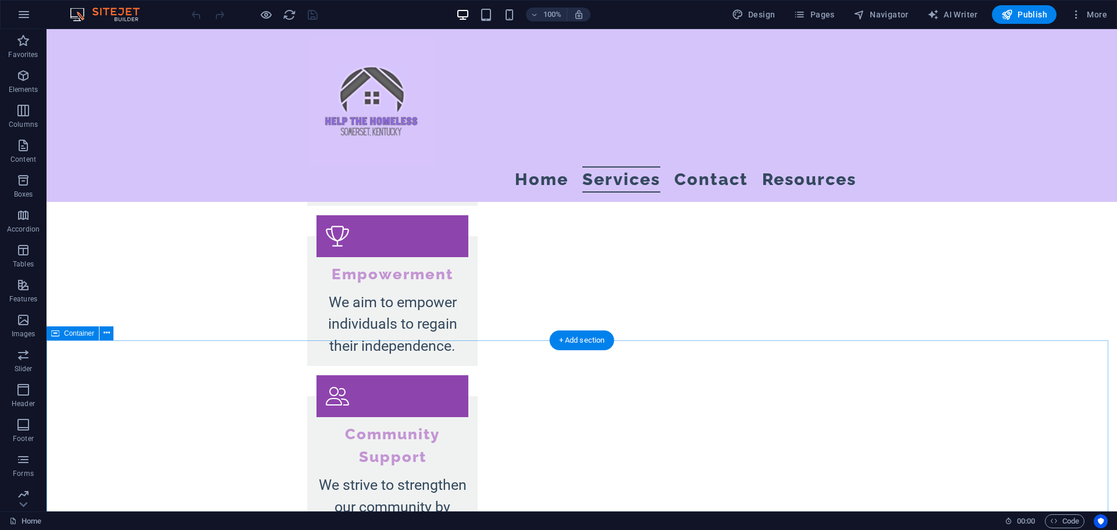
scroll to position [1570, 0]
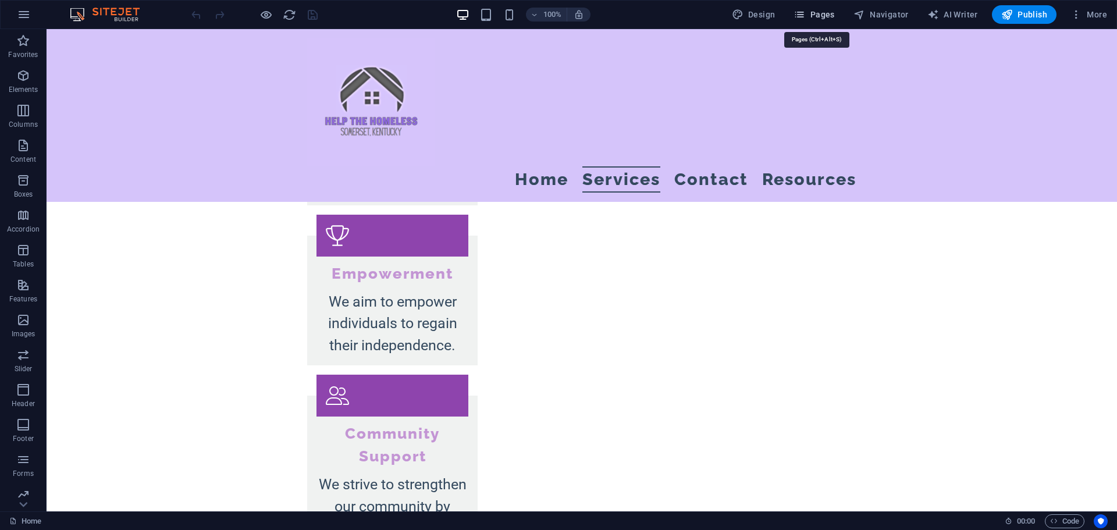
click at [804, 14] on icon "button" at bounding box center [800, 15] width 12 height 12
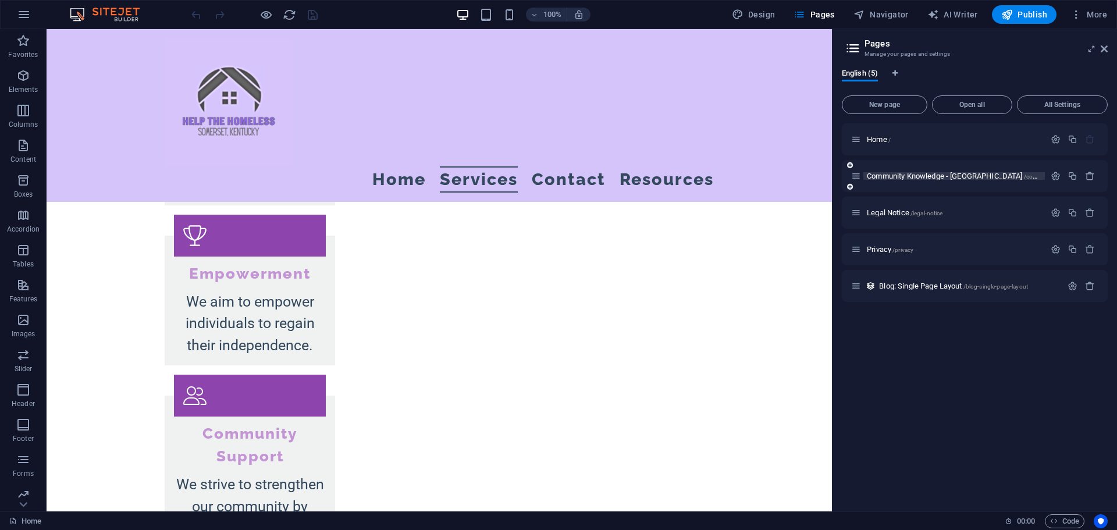
click at [897, 175] on span "Community Knowledge - [GEOGRAPHIC_DATA] /community-knowledge-[GEOGRAPHIC_DATA]-…" at bounding box center [1018, 176] width 303 height 9
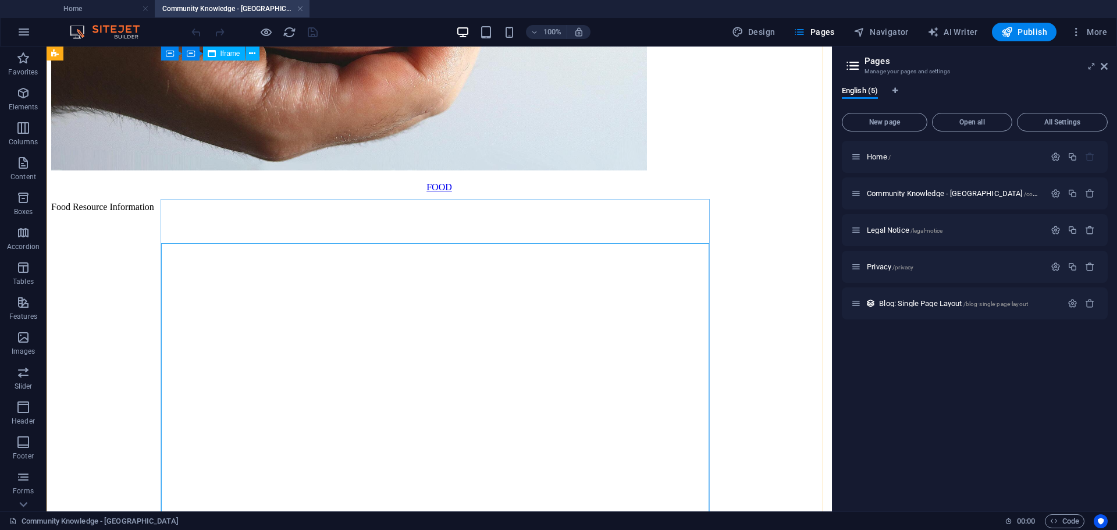
scroll to position [1311, 0]
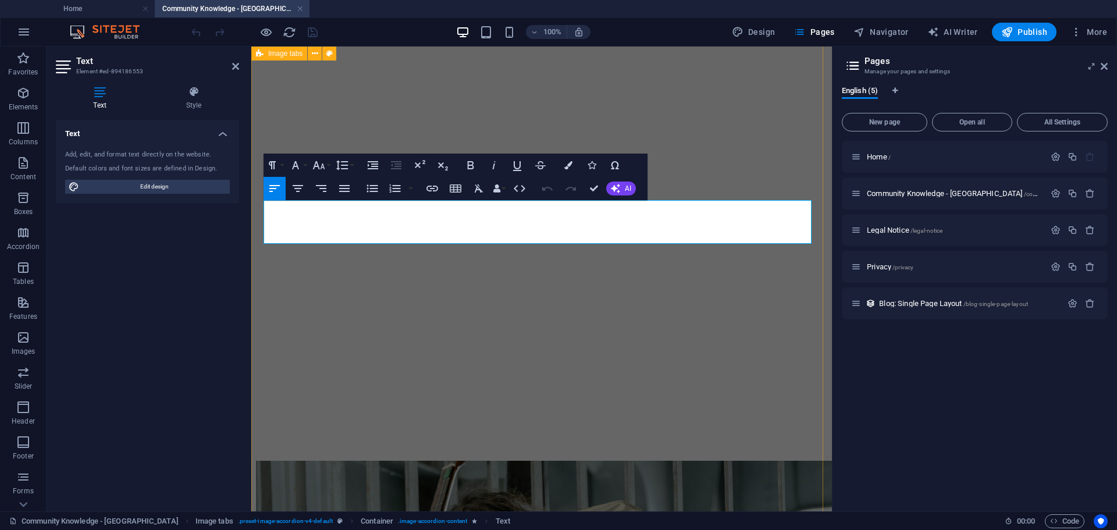
drag, startPoint x: 684, startPoint y: 234, endPoint x: 254, endPoint y: 246, distance: 430.1
click at [319, 166] on icon "button" at bounding box center [319, 165] width 14 height 14
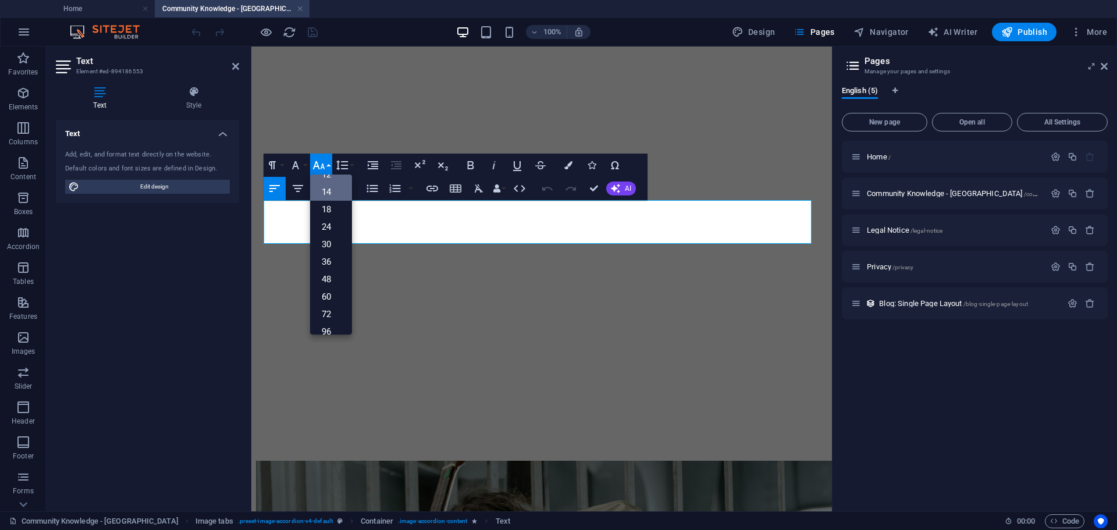
click at [334, 191] on link "14" at bounding box center [331, 191] width 42 height 17
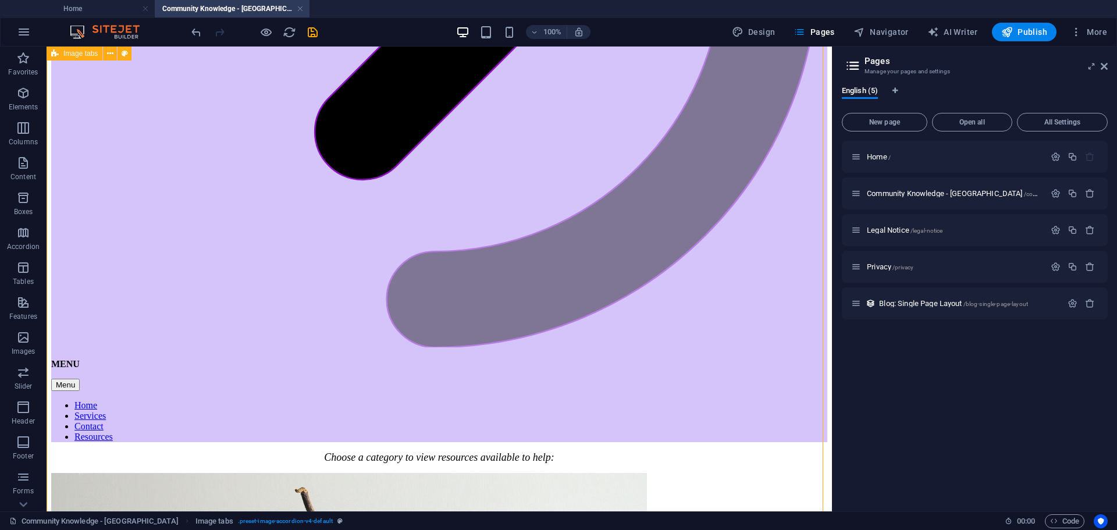
scroll to position [613, 0]
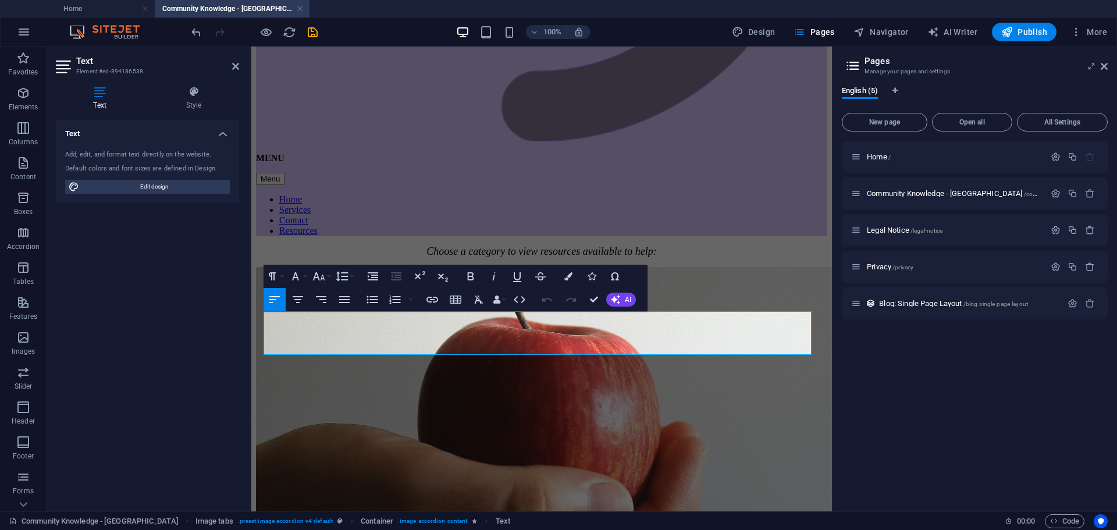
drag, startPoint x: 645, startPoint y: 345, endPoint x: 244, endPoint y: 341, distance: 400.9
click at [319, 280] on icon "button" at bounding box center [319, 276] width 14 height 14
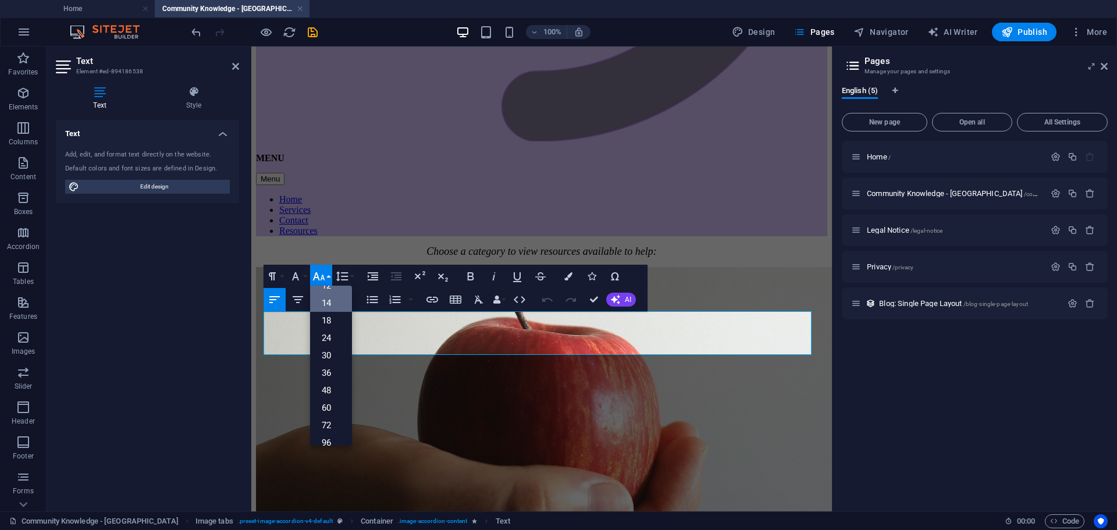
click at [336, 307] on link "14" at bounding box center [331, 302] width 42 height 17
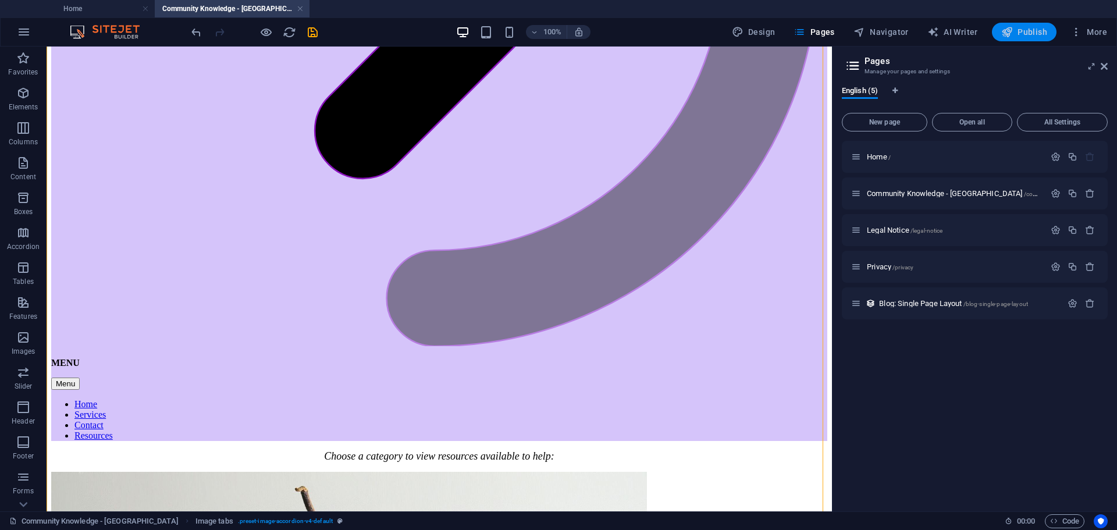
click at [1012, 37] on icon "button" at bounding box center [1007, 32] width 12 height 12
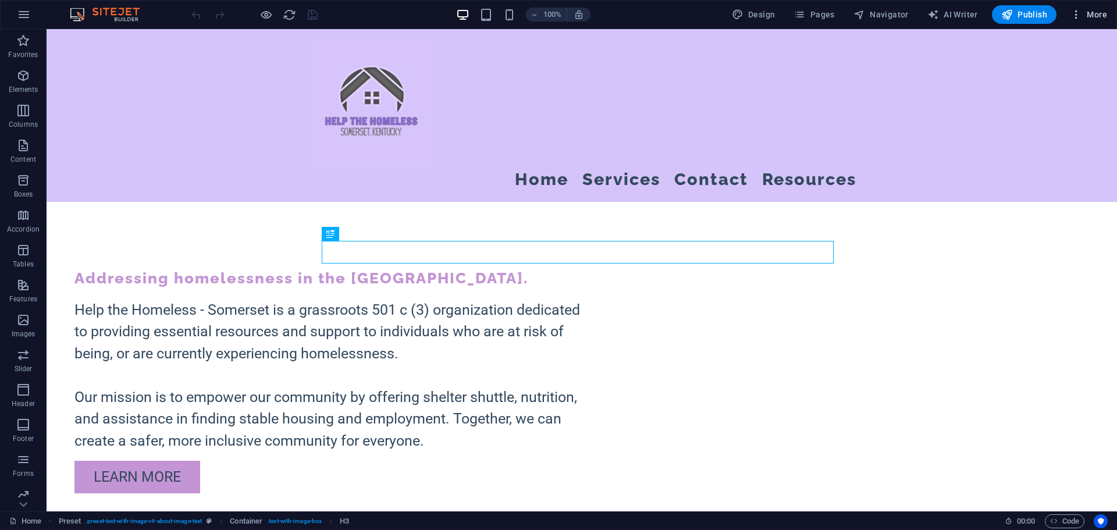
click at [1086, 13] on span "More" at bounding box center [1089, 15] width 37 height 12
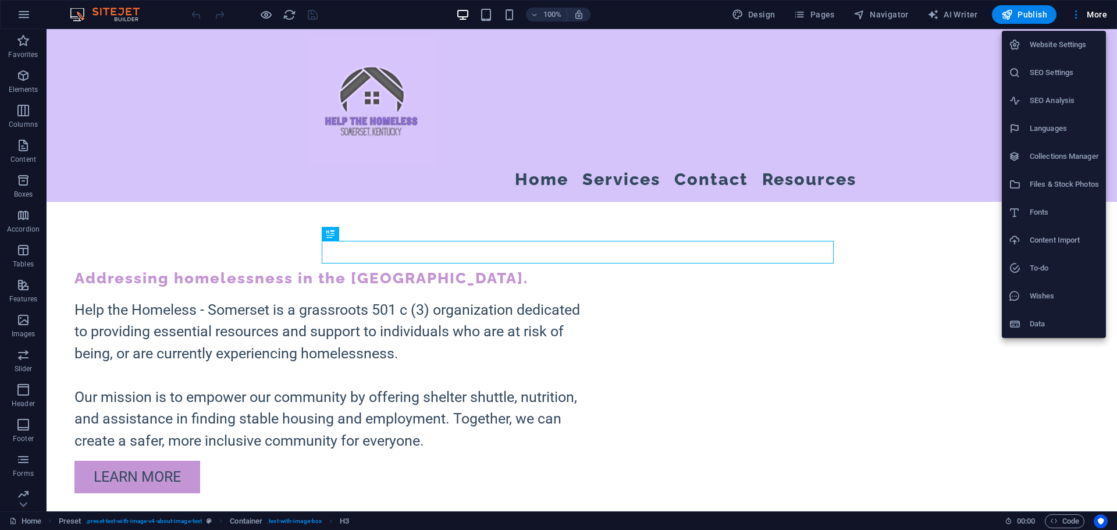
click at [815, 15] on div at bounding box center [558, 265] width 1117 height 530
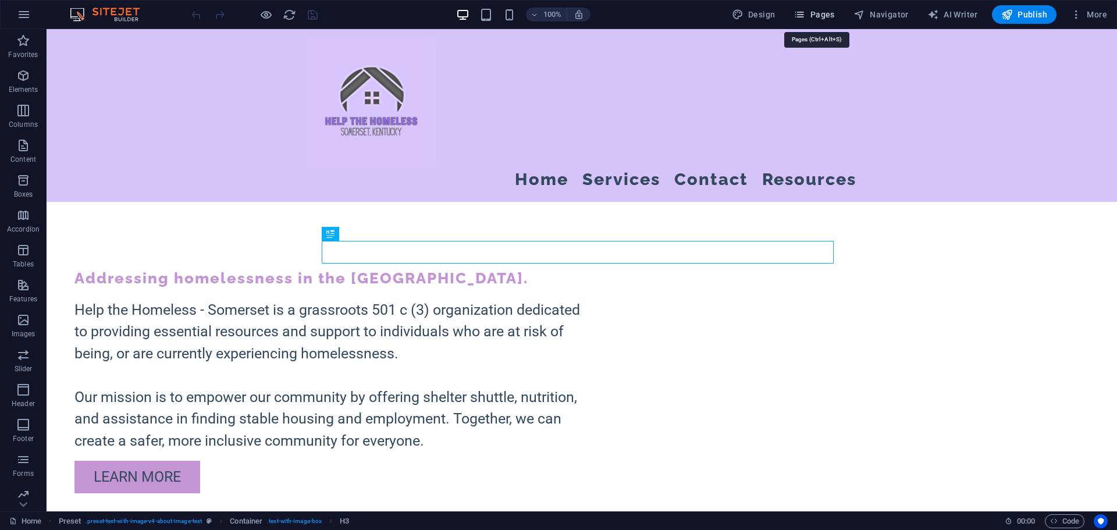
click at [817, 15] on span "Pages" at bounding box center [814, 15] width 41 height 12
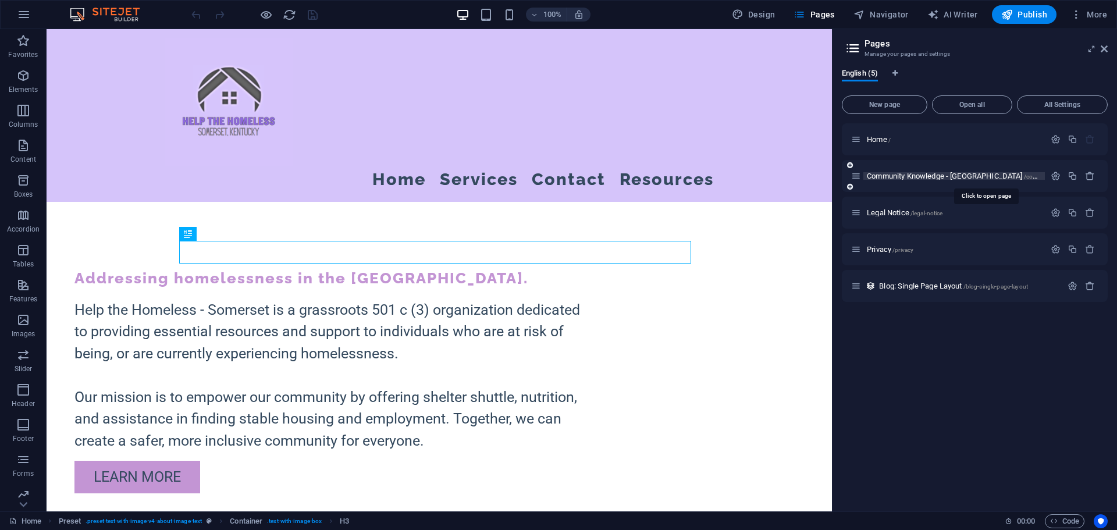
click at [880, 176] on span "Community Knowledge - [GEOGRAPHIC_DATA] /community-knowledge-[GEOGRAPHIC_DATA]-…" at bounding box center [1018, 176] width 303 height 9
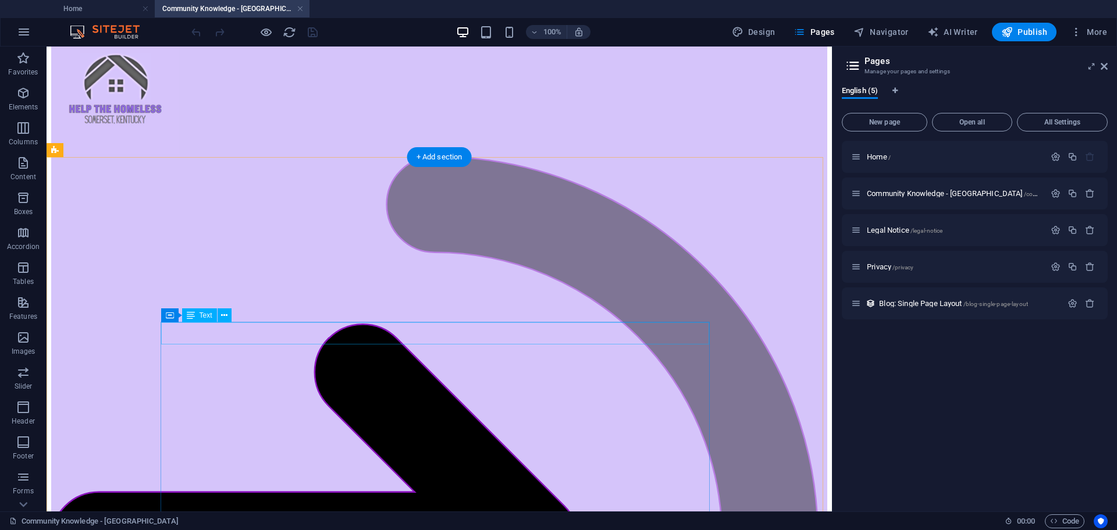
scroll to position [35, 0]
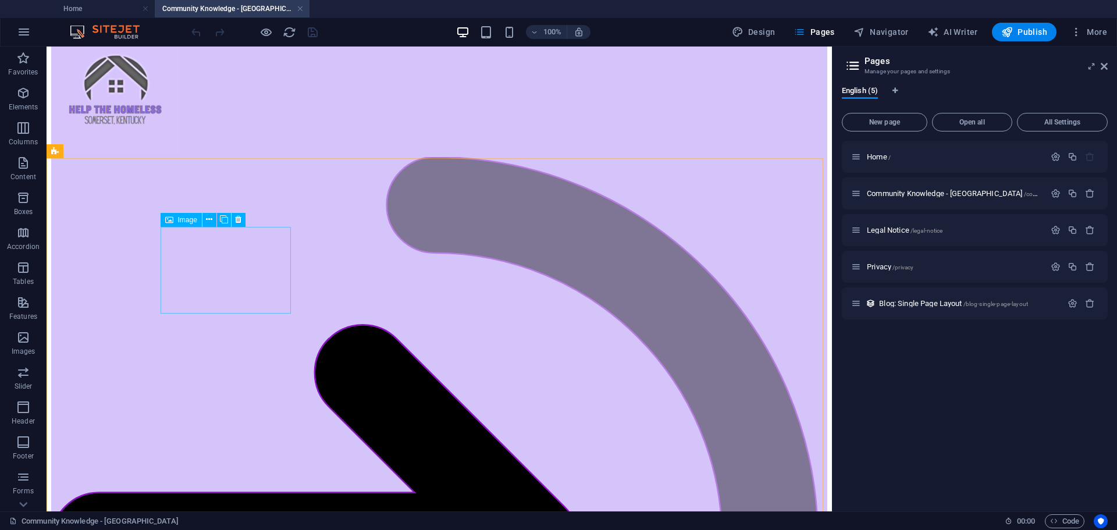
click at [182, 217] on span "Image" at bounding box center [187, 219] width 19 height 7
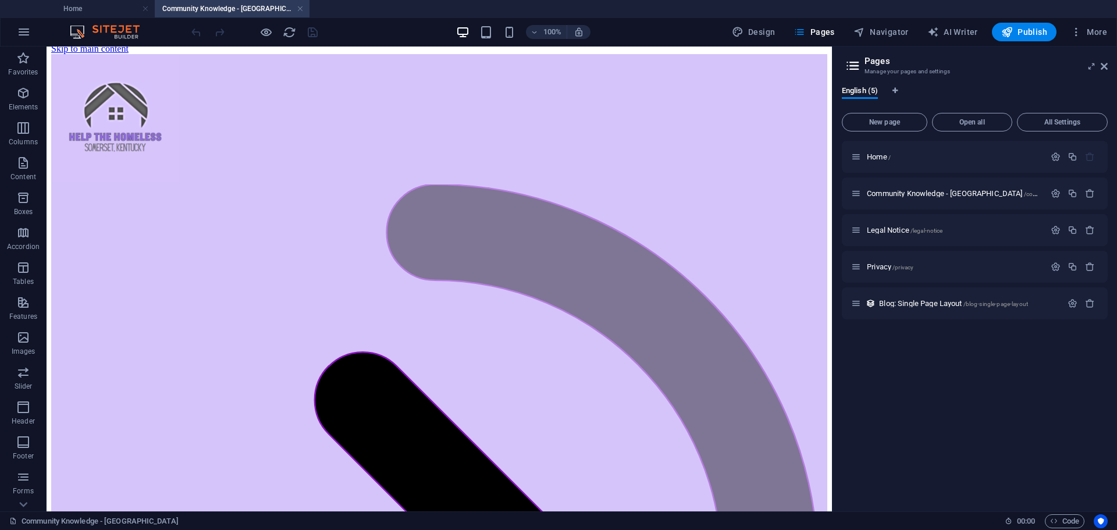
scroll to position [0, 0]
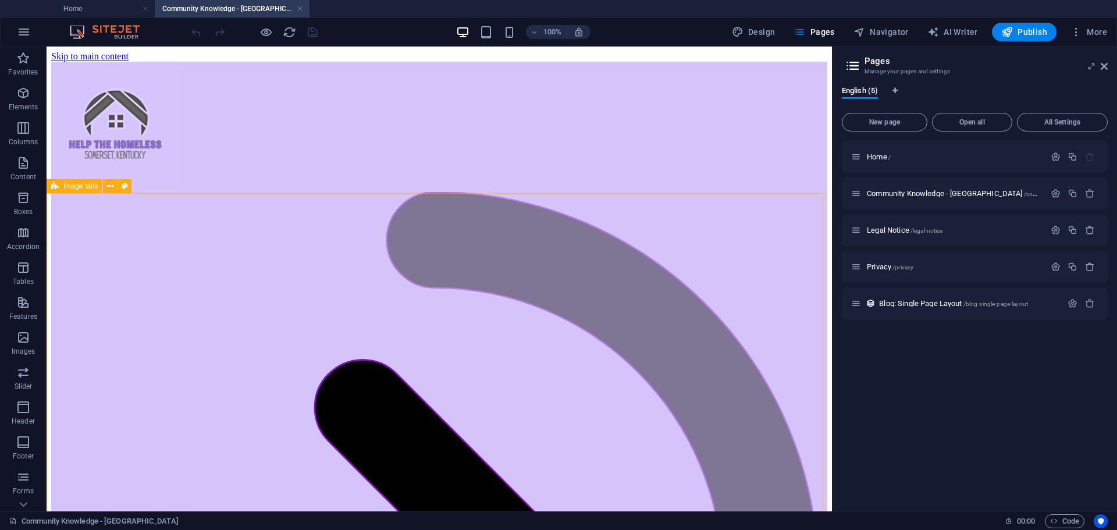
click at [64, 188] on span "Image tabs" at bounding box center [80, 186] width 34 height 7
click at [74, 188] on span "Image tabs" at bounding box center [80, 186] width 34 height 7
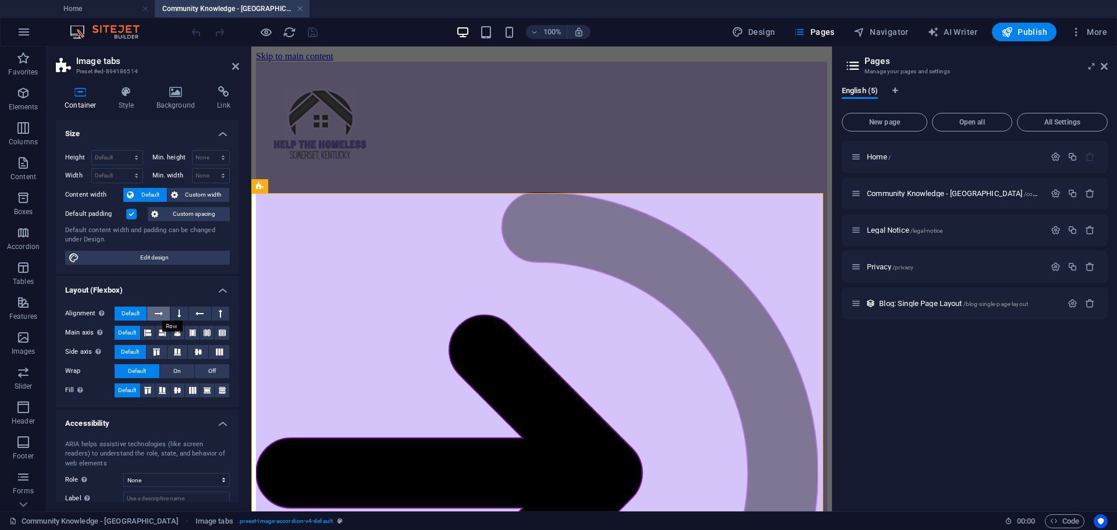
click at [155, 315] on icon at bounding box center [159, 314] width 8 height 14
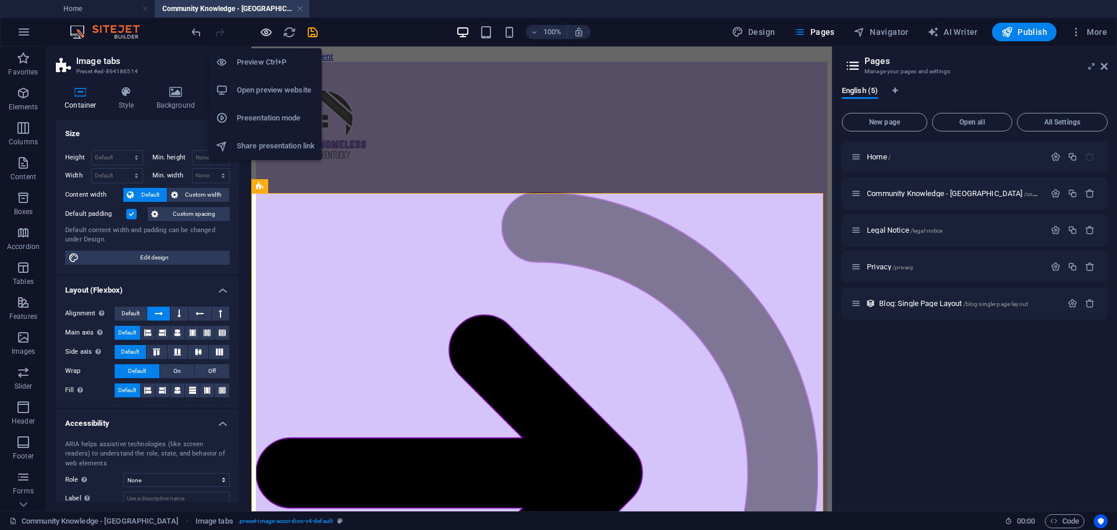
click at [268, 31] on icon "button" at bounding box center [266, 32] width 13 height 13
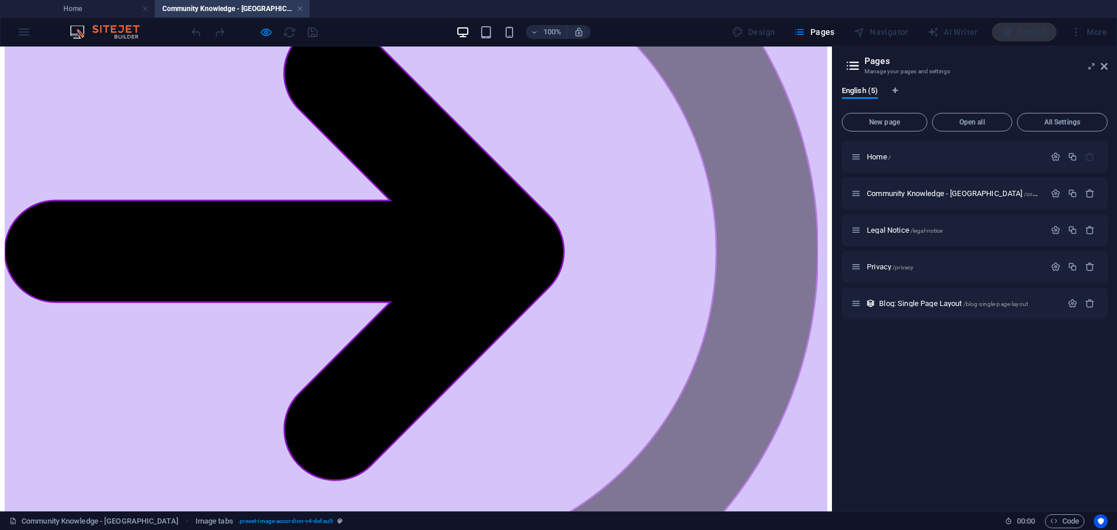
scroll to position [348, 0]
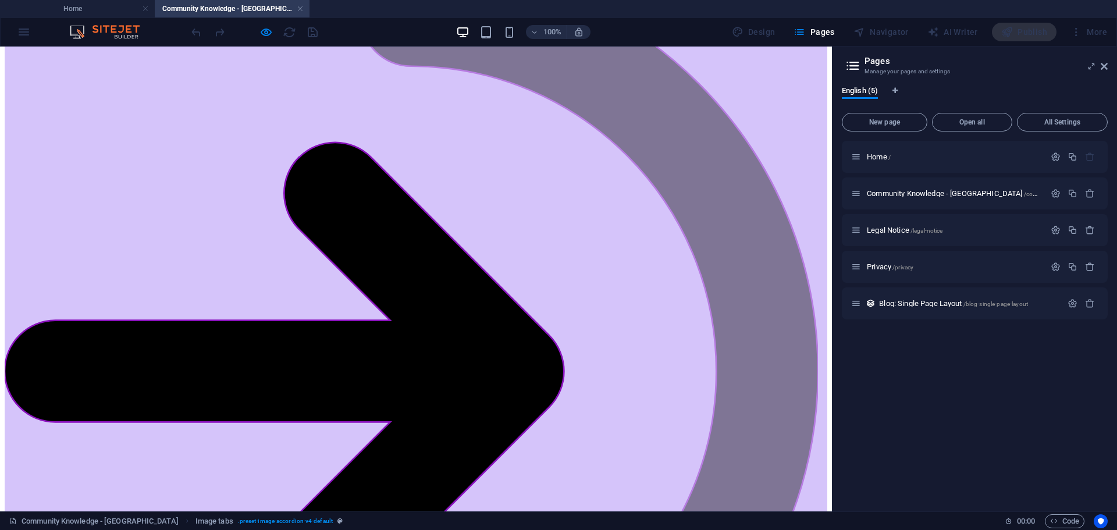
scroll to position [0, 0]
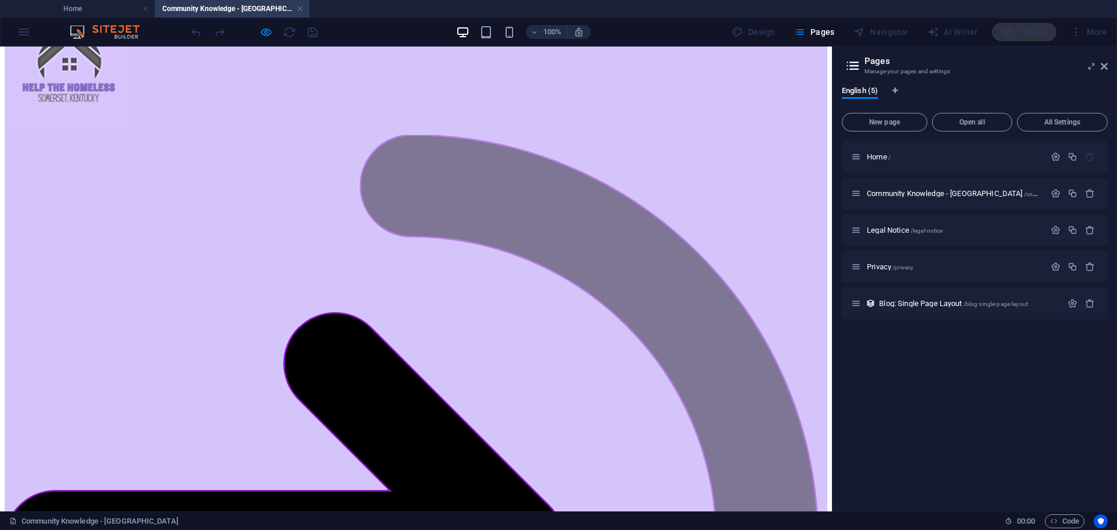
scroll to position [58, 0]
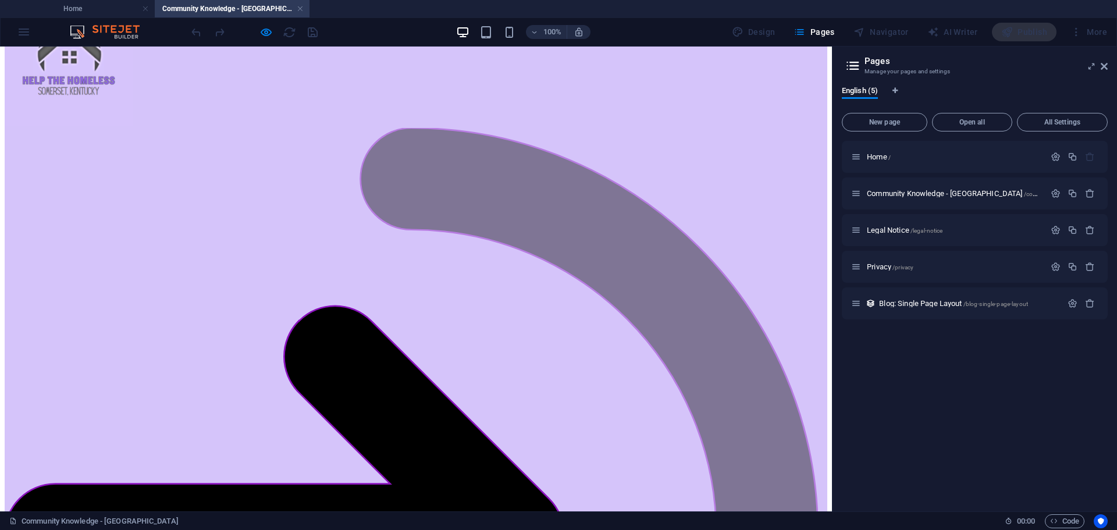
scroll to position [34, 0]
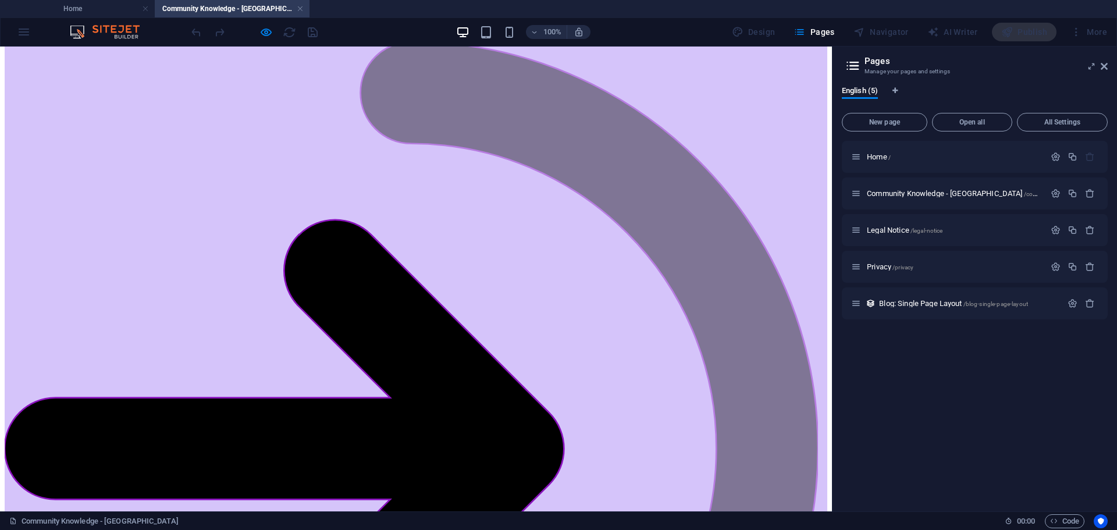
scroll to position [67, 0]
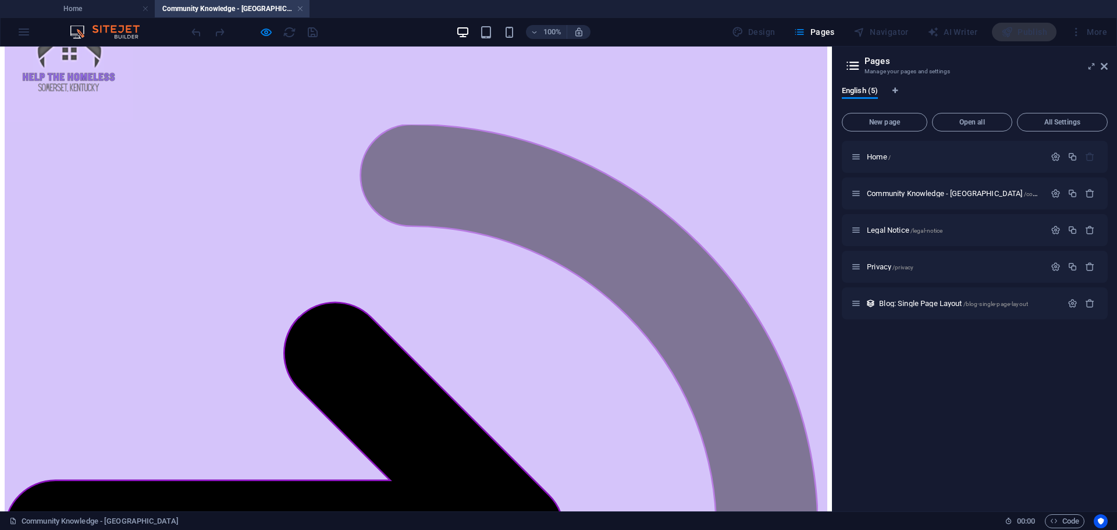
click at [258, 32] on div at bounding box center [254, 32] width 130 height 19
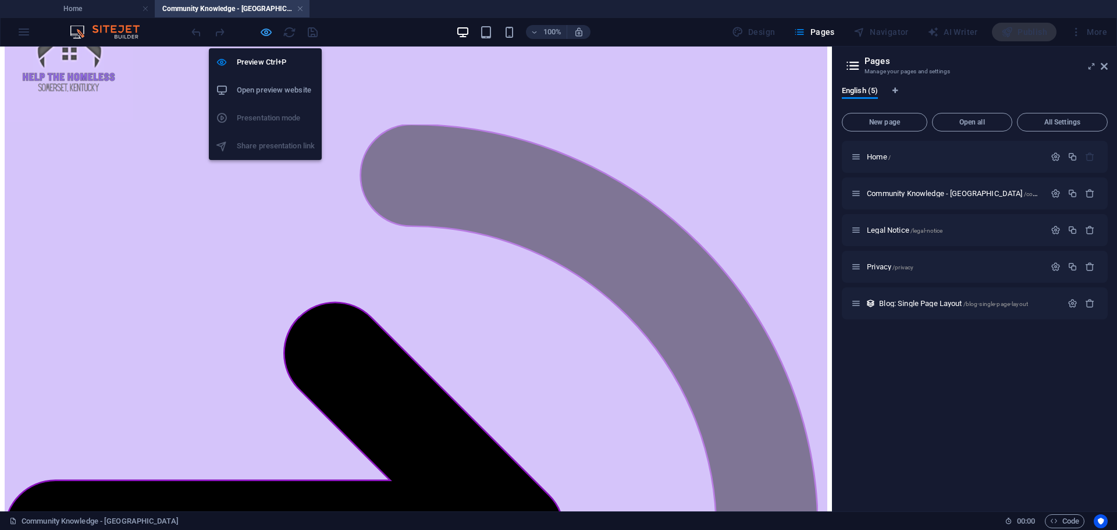
click at [262, 32] on icon "button" at bounding box center [266, 32] width 13 height 13
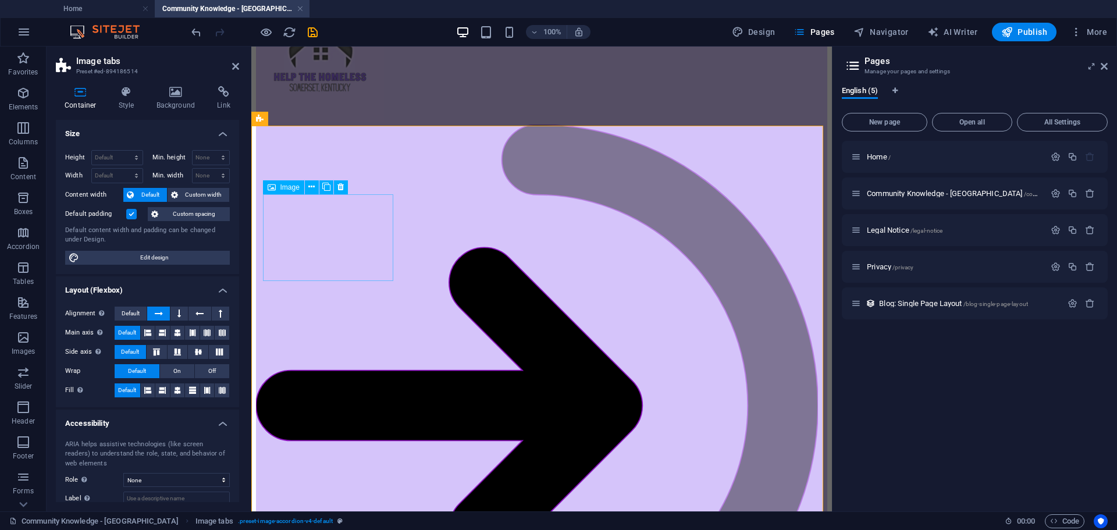
click at [283, 190] on span "Image" at bounding box center [289, 187] width 19 height 7
click at [308, 189] on icon at bounding box center [311, 187] width 6 height 12
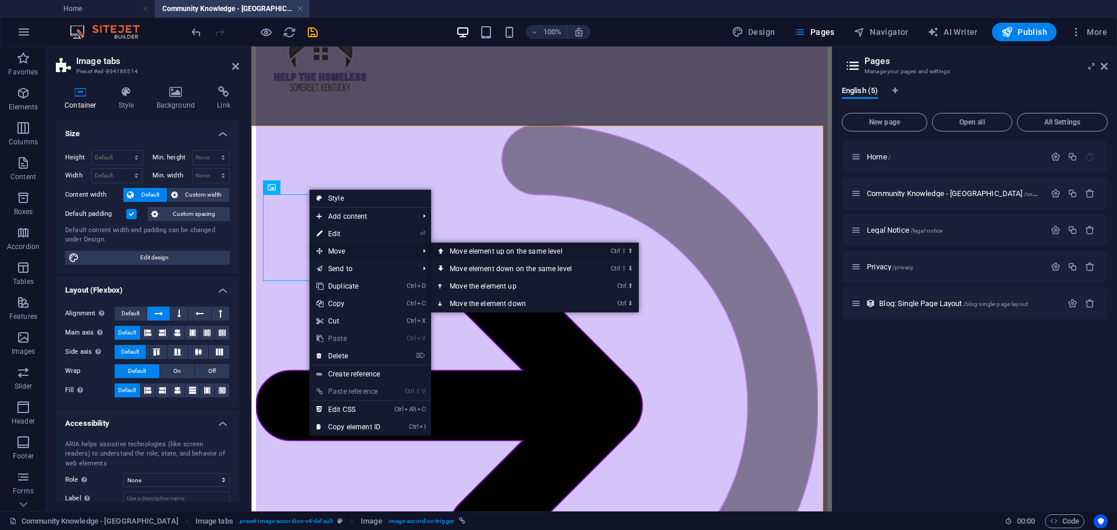
click at [474, 248] on link "Ctrl ⇧ ⬆ Move element up on the same level" at bounding box center [513, 251] width 164 height 17
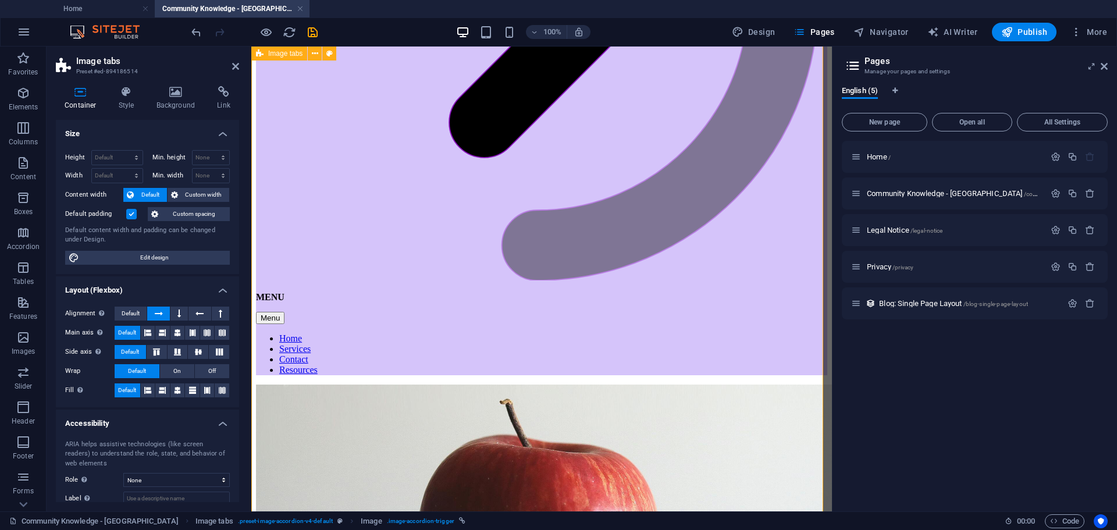
scroll to position [474, 0]
click at [312, 346] on icon at bounding box center [311, 345] width 6 height 12
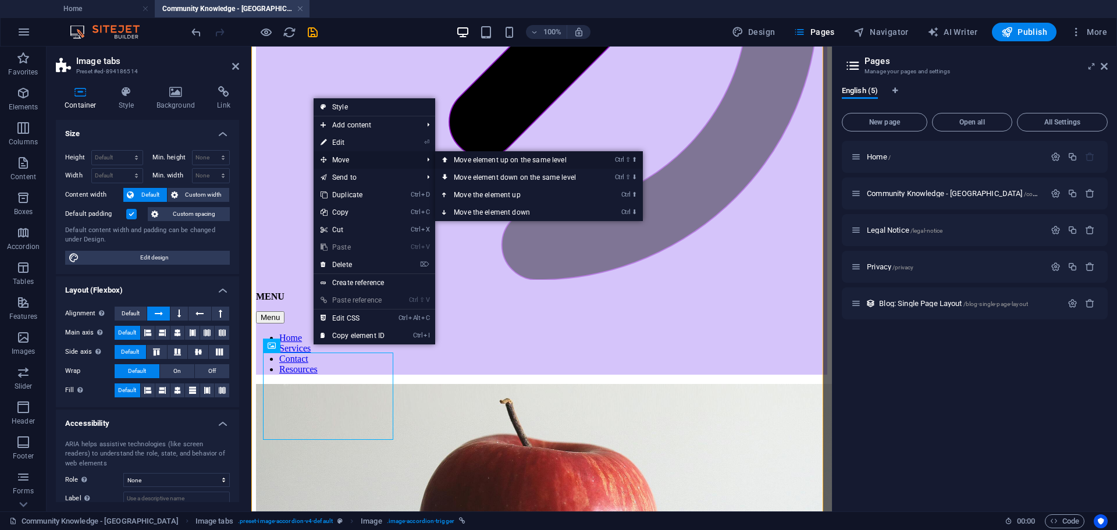
click at [493, 159] on link "Ctrl ⇧ ⬆ Move element up on the same level" at bounding box center [517, 159] width 164 height 17
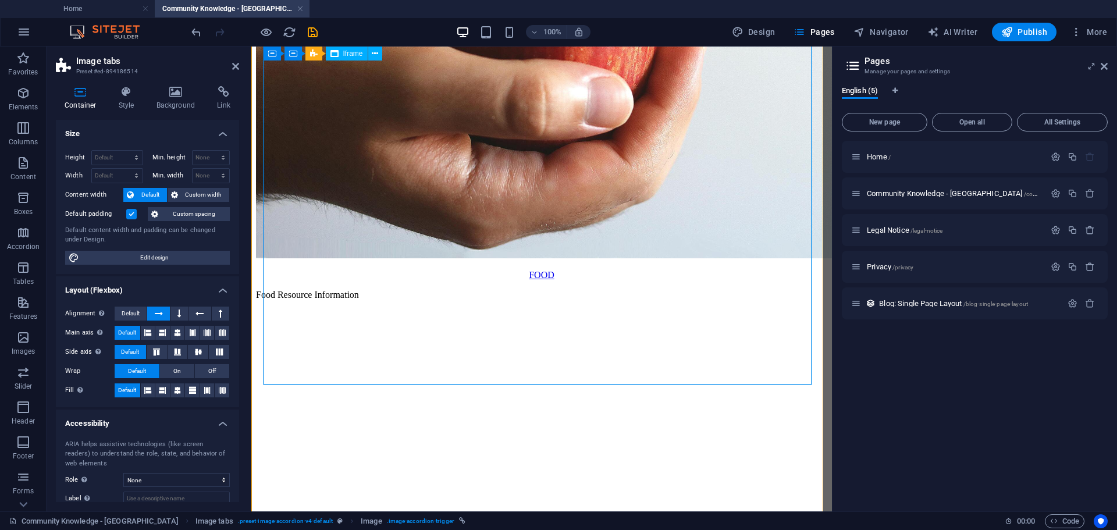
scroll to position [998, 0]
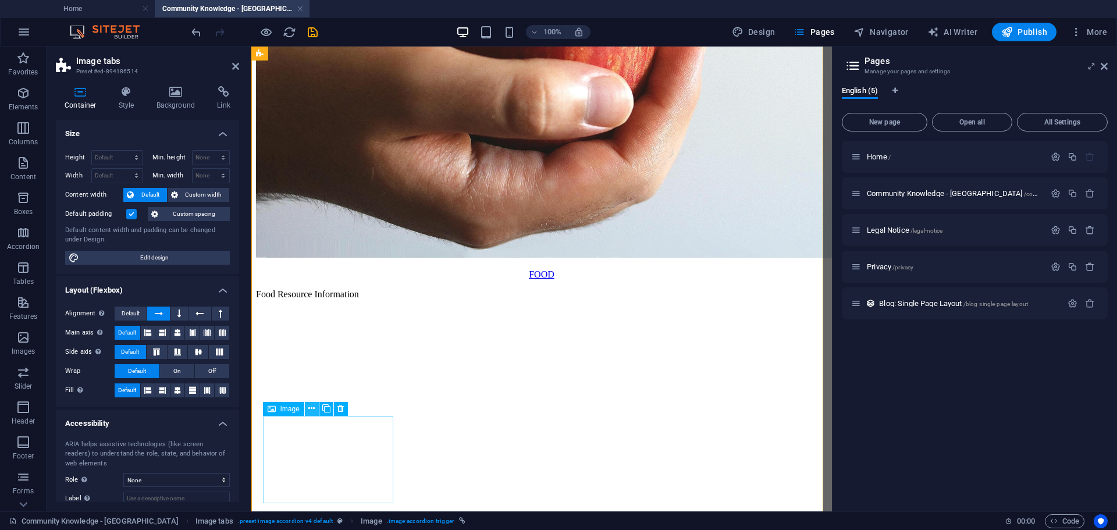
click at [310, 408] on icon at bounding box center [311, 409] width 6 height 12
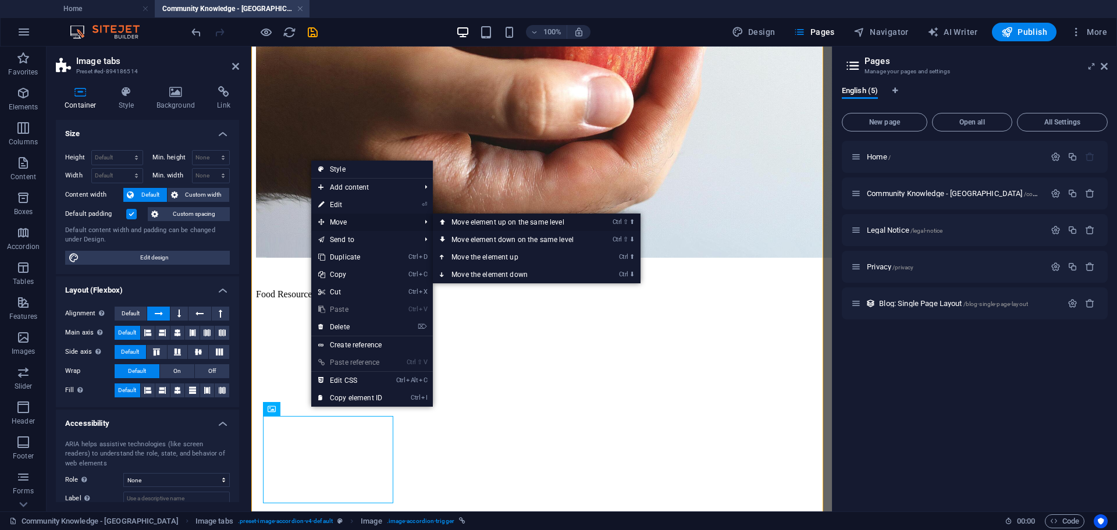
click at [484, 220] on link "Ctrl ⇧ ⬆ Move element up on the same level" at bounding box center [515, 222] width 164 height 17
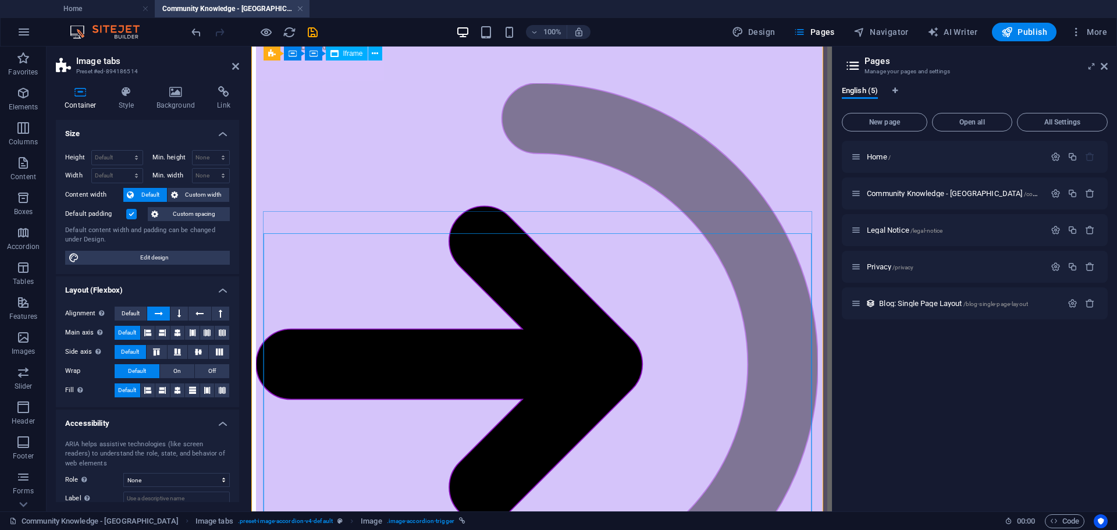
scroll to position [0, 0]
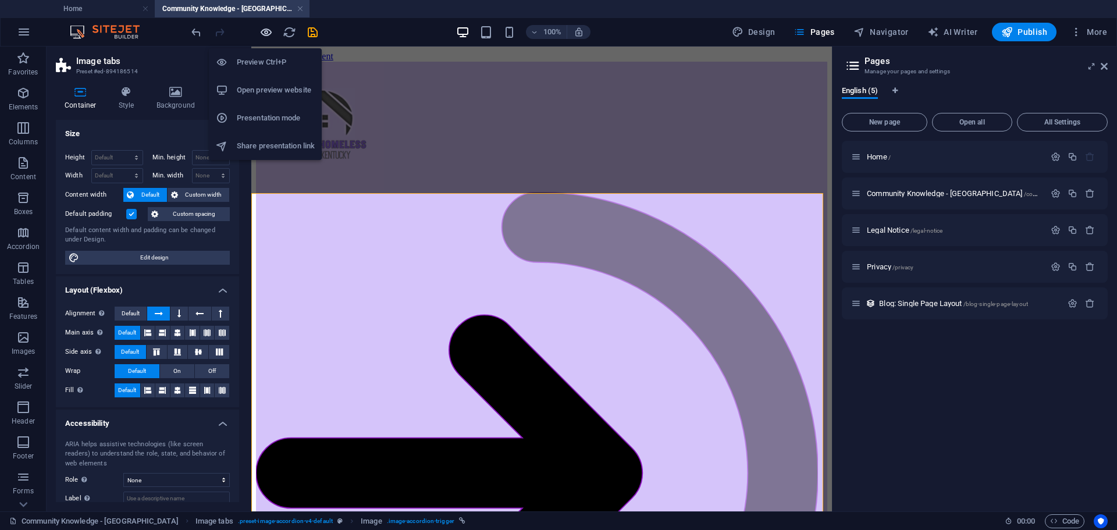
click at [268, 34] on icon "button" at bounding box center [266, 32] width 13 height 13
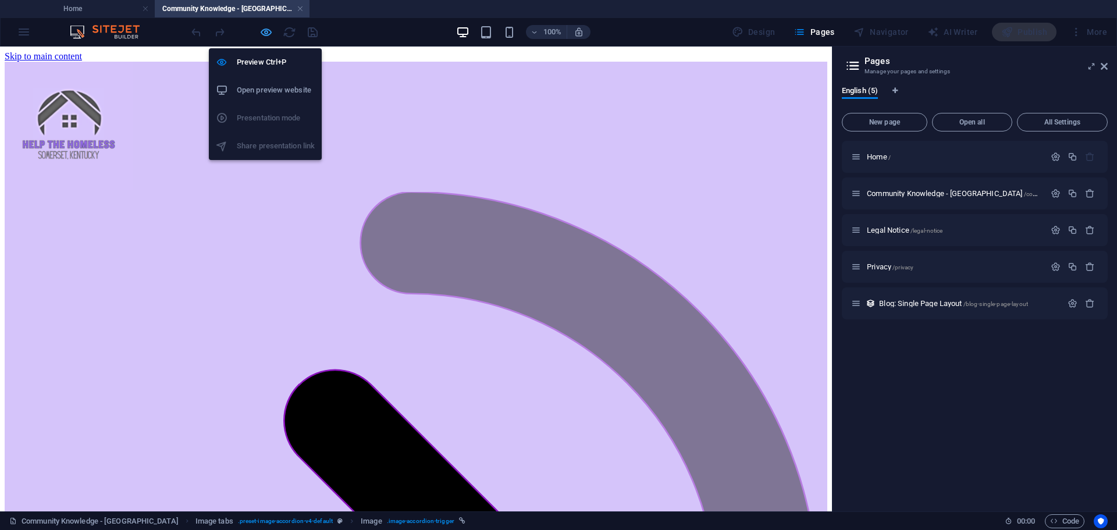
click at [266, 30] on icon "button" at bounding box center [266, 32] width 13 height 13
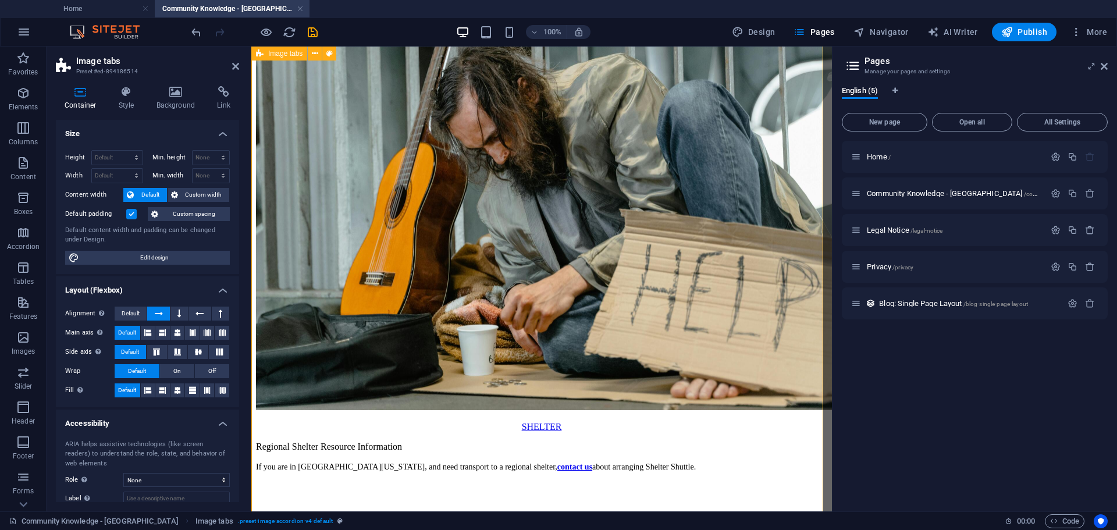
scroll to position [1733, 0]
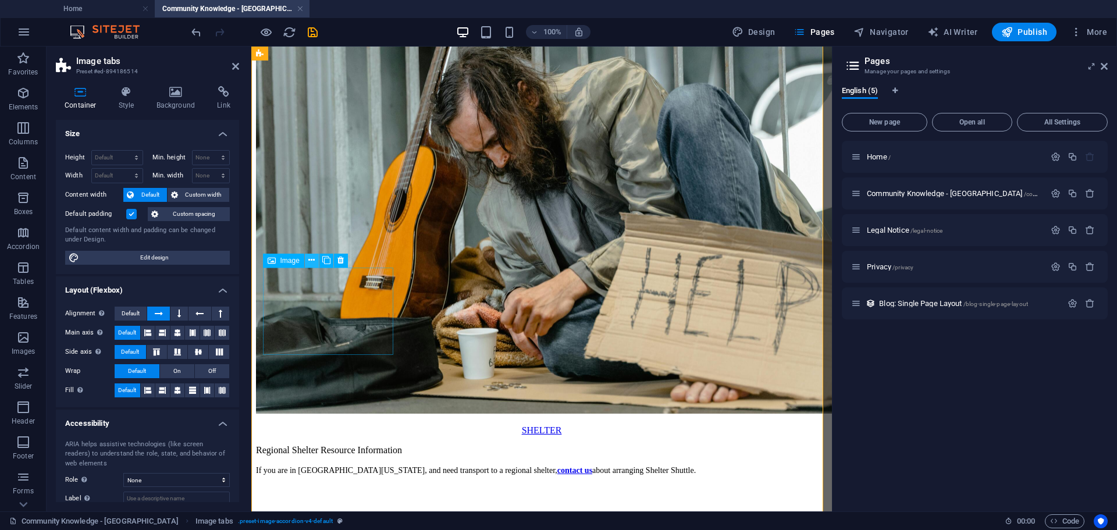
click at [315, 260] on button at bounding box center [312, 261] width 14 height 14
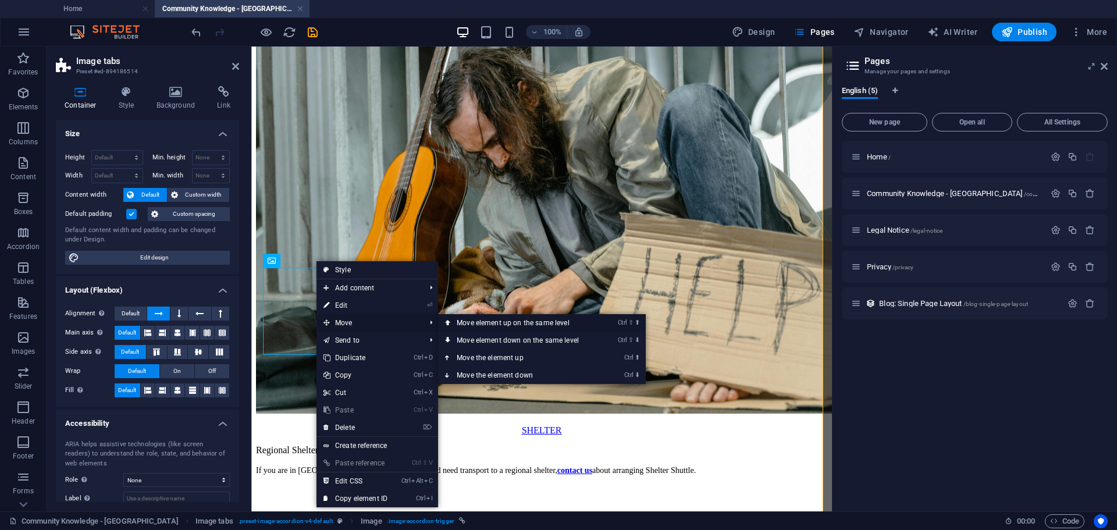
click at [473, 325] on link "Ctrl ⇧ ⬆ Move element up on the same level" at bounding box center [520, 322] width 164 height 17
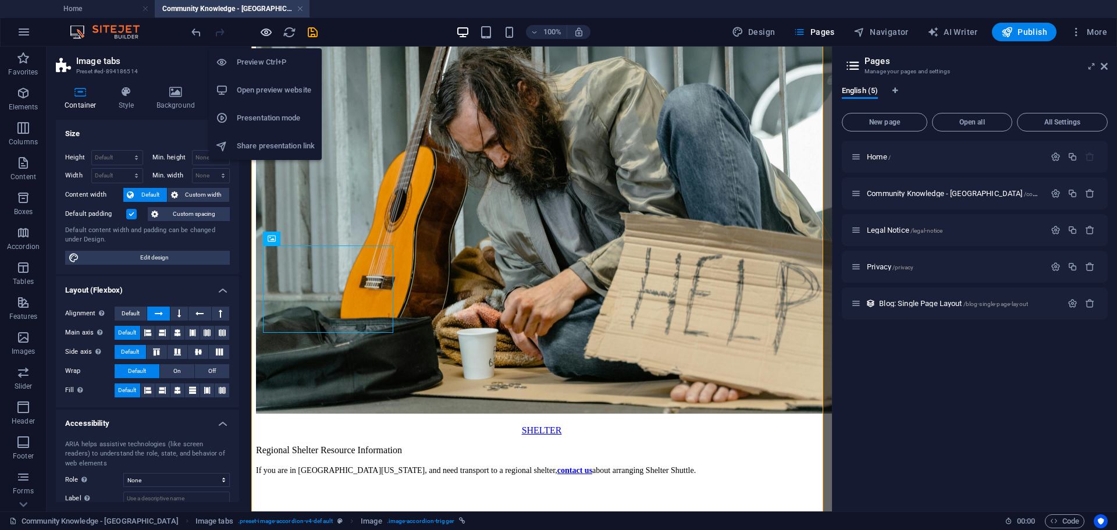
click at [263, 33] on icon "button" at bounding box center [266, 32] width 13 height 13
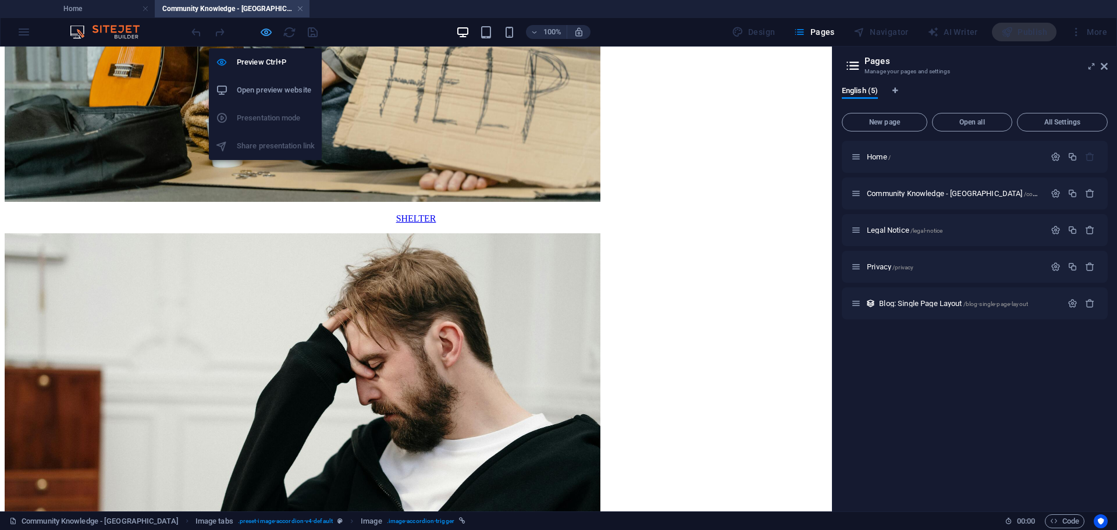
scroll to position [0, 0]
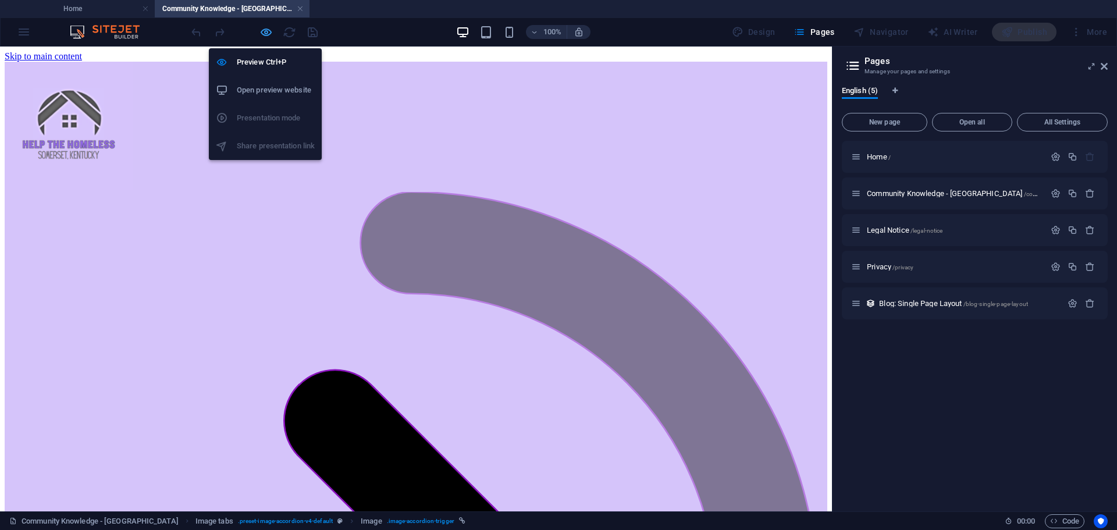
click at [268, 33] on icon "button" at bounding box center [266, 32] width 13 height 13
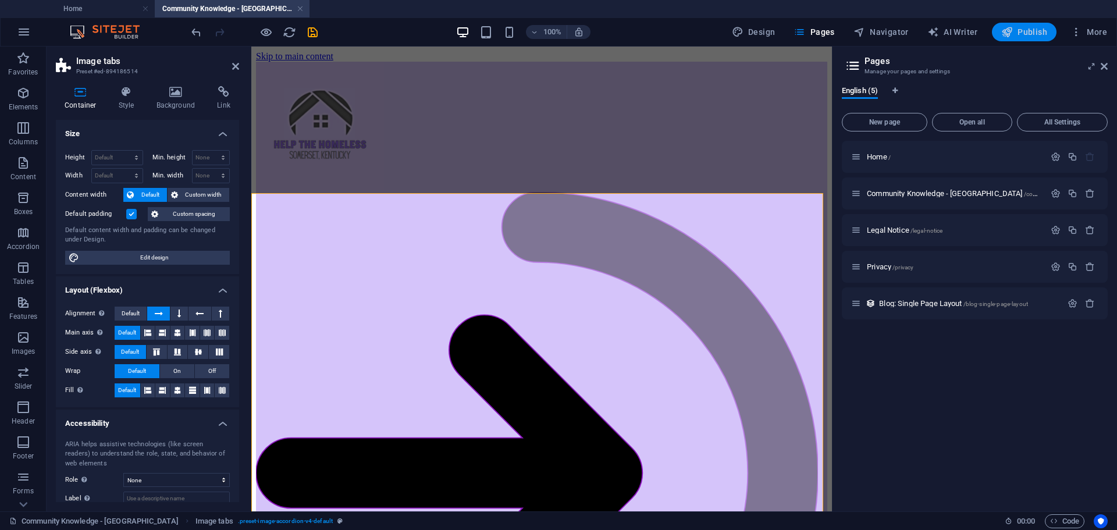
click at [1039, 29] on span "Publish" at bounding box center [1024, 32] width 46 height 12
